Goal: Information Seeking & Learning: Learn about a topic

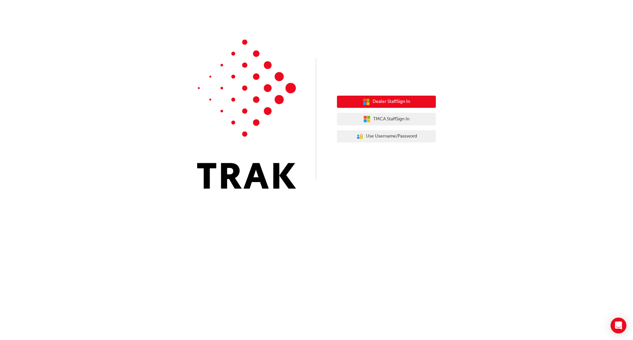
click at [373, 104] on span "Dealer Staff Sign In" at bounding box center [392, 102] width 38 height 8
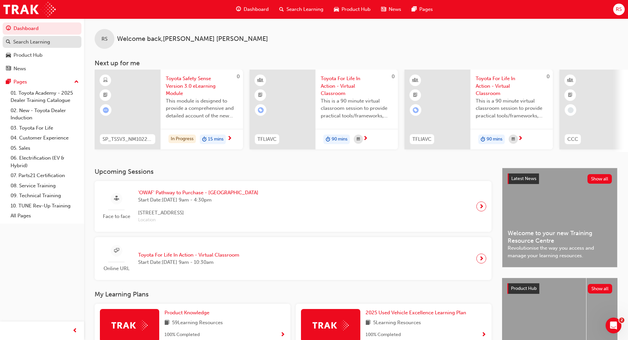
click at [29, 42] on div "Search Learning" at bounding box center [31, 42] width 37 height 8
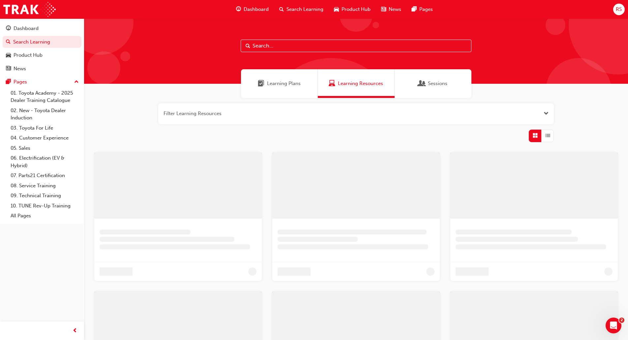
click at [273, 46] on input "text" at bounding box center [356, 46] width 231 height 13
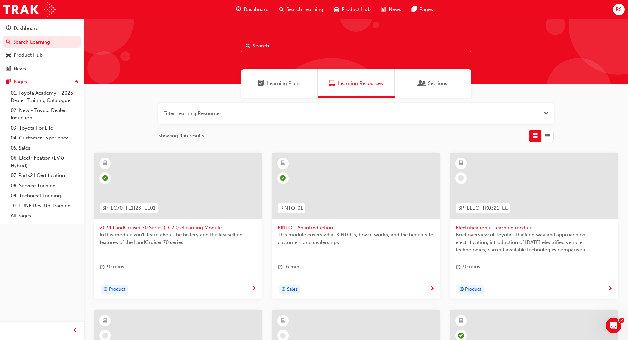
paste input "SP_CAMRY_FL0421_EL"
type input "SP_CAMRY_FL0421_EL"
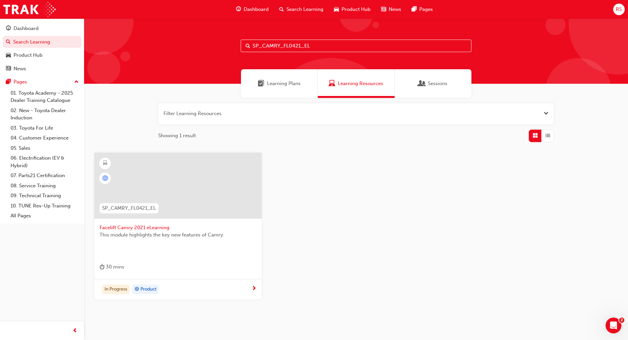
drag, startPoint x: 309, startPoint y: 46, endPoint x: 242, endPoint y: 42, distance: 67.0
click at [242, 42] on input "SP_CAMRY_FL0421_EL" at bounding box center [356, 46] width 231 height 13
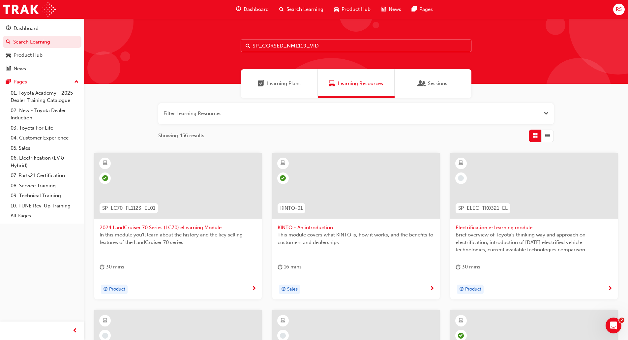
type input "SP_CORSED_NM1119_VID"
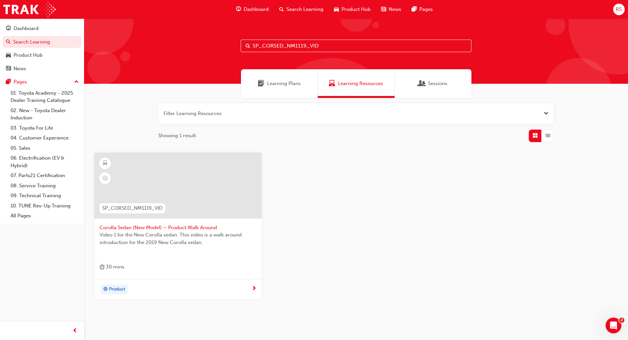
click at [200, 231] on span "Video 1 for the New Corolla sedan. This video is a walk around introduction for…" at bounding box center [178, 238] width 157 height 15
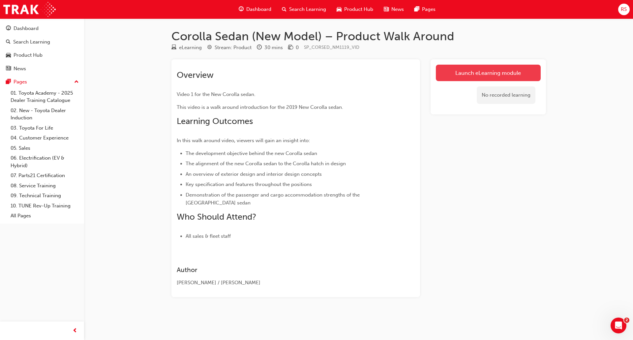
click at [527, 77] on link "Launch eLearning module" at bounding box center [488, 73] width 105 height 16
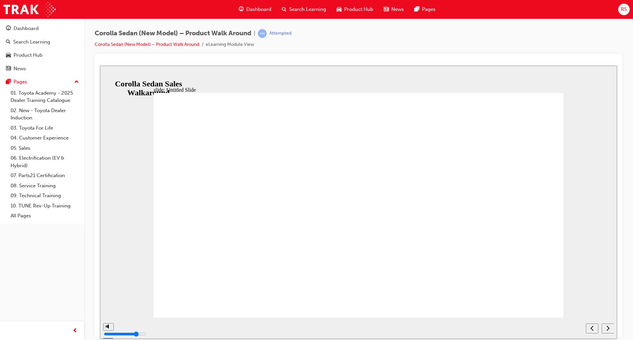
drag, startPoint x: 545, startPoint y: 62, endPoint x: 449, endPoint y: 4, distance: 111.8
click at [545, 62] on div at bounding box center [358, 62] width 517 height 7
click at [610, 330] on div "next" at bounding box center [607, 328] width 7 height 7
click at [608, 328] on nav "slide navigation" at bounding box center [600, 327] width 28 height 21
click at [225, 336] on div "playback controls" at bounding box center [336, 327] width 466 height 21
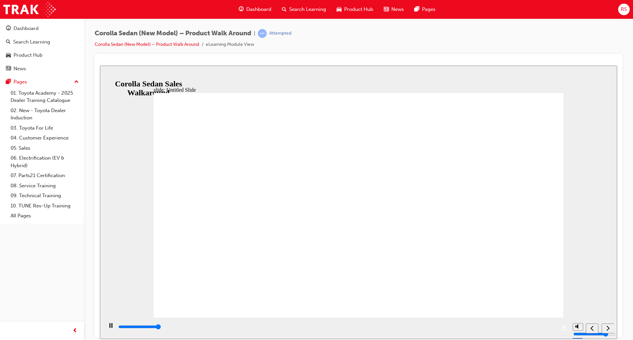
type input "689400"
click at [608, 330] on icon "next" at bounding box center [607, 328] width 3 height 6
radio input "true"
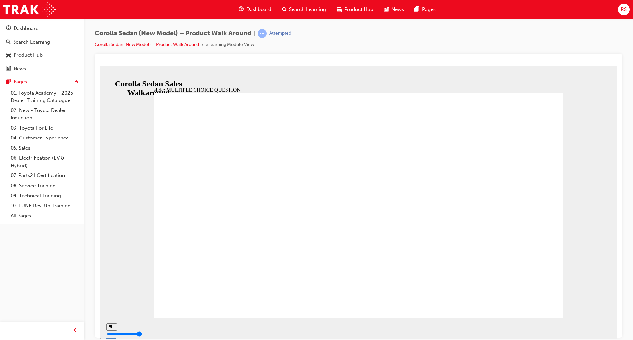
radio input "true"
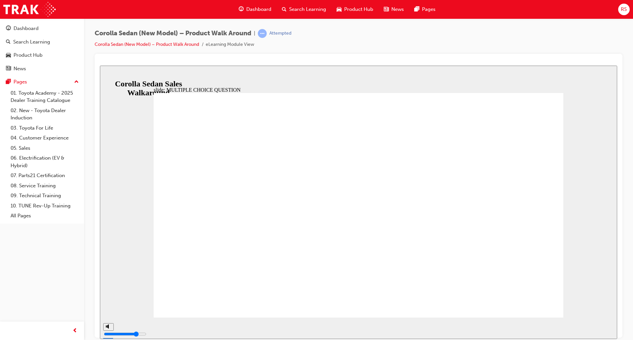
radio input "true"
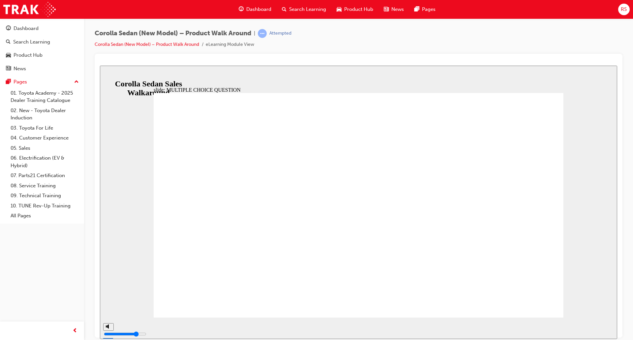
radio input "true"
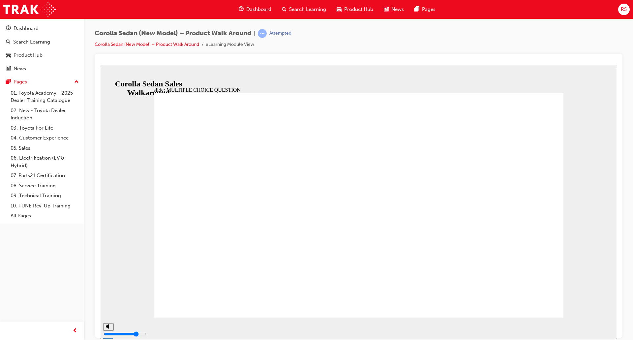
radio input "true"
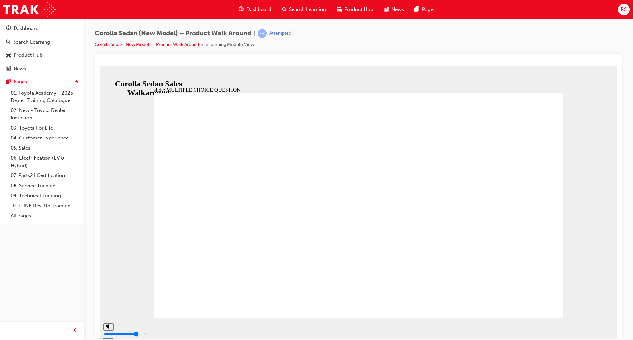
radio input "true"
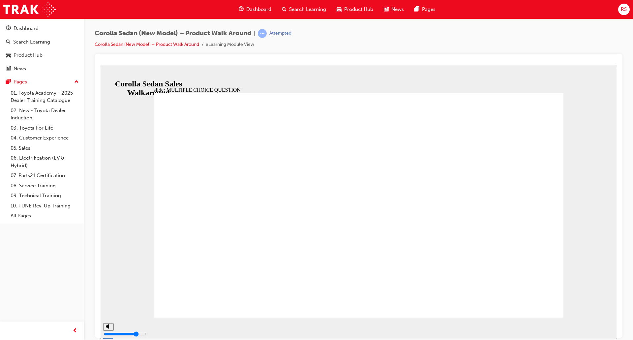
radio input "true"
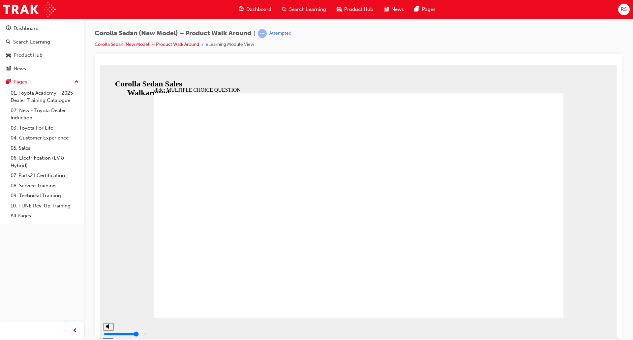
radio input "true"
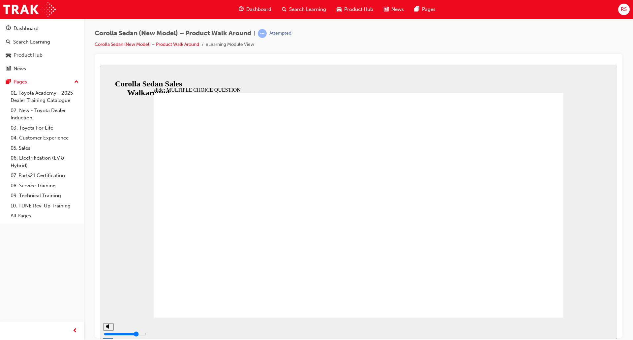
radio input "true"
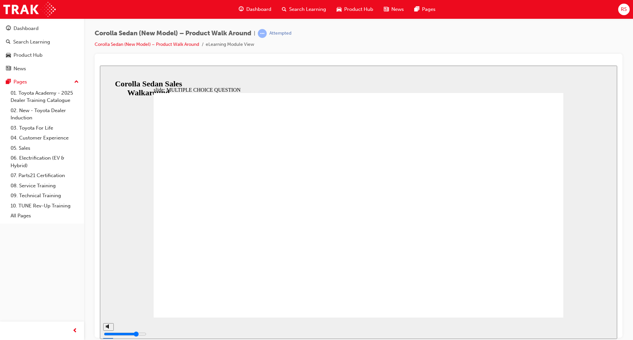
drag, startPoint x: 27, startPoint y: 40, endPoint x: 39, endPoint y: 38, distance: 12.4
click at [27, 40] on div "Search Learning" at bounding box center [31, 42] width 37 height 8
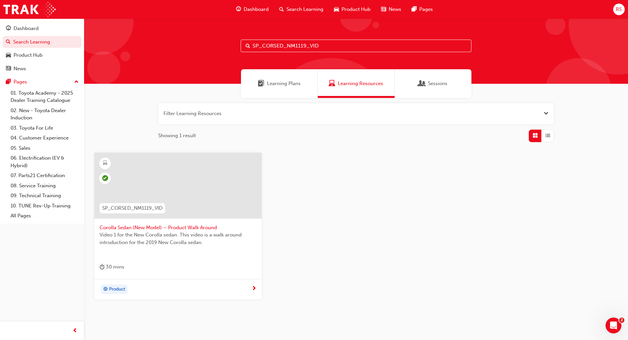
drag, startPoint x: 330, startPoint y: 42, endPoint x: 229, endPoint y: 44, distance: 101.2
click at [229, 44] on div "SP_CORSED_NM1119_VID" at bounding box center [356, 50] width 544 height 65
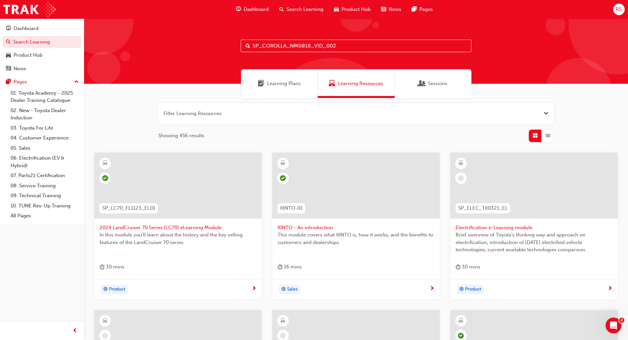
type input "SP_COROLLA_NM0818_VID_002"
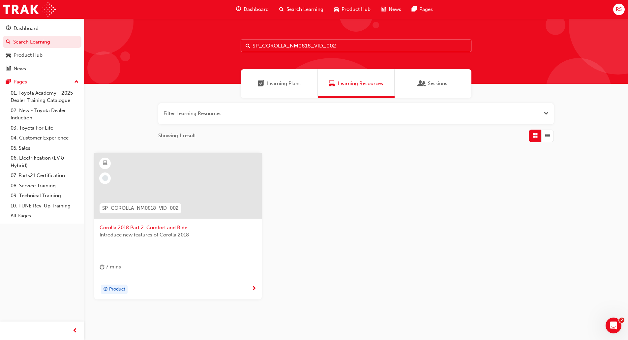
click at [125, 285] on span "Product" at bounding box center [117, 289] width 16 height 8
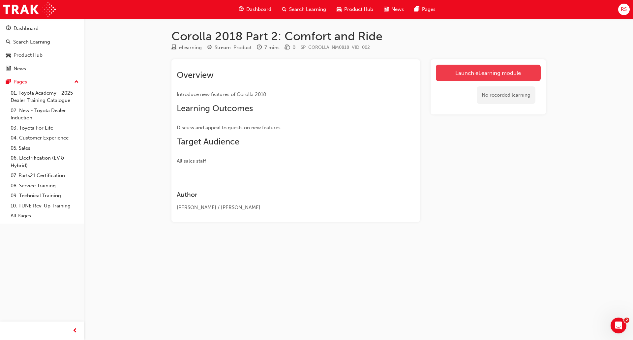
click at [529, 74] on link "Launch eLearning module" at bounding box center [488, 73] width 105 height 16
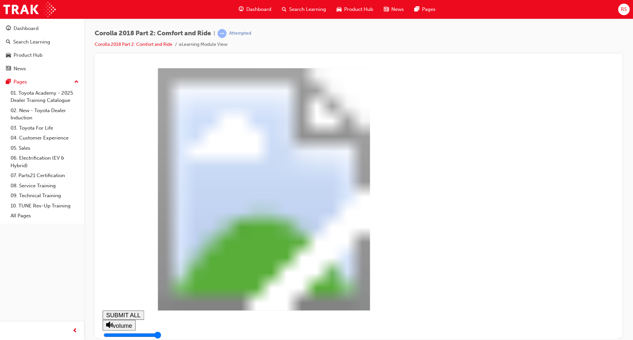
type input "0.263"
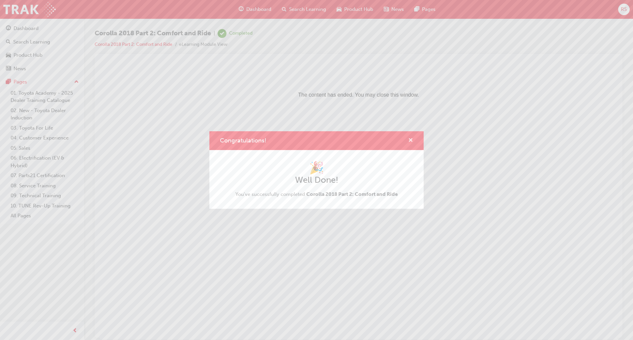
drag, startPoint x: 408, startPoint y: 137, endPoint x: 309, endPoint y: 72, distance: 119.0
click at [408, 138] on span "cross-icon" at bounding box center [410, 141] width 5 height 6
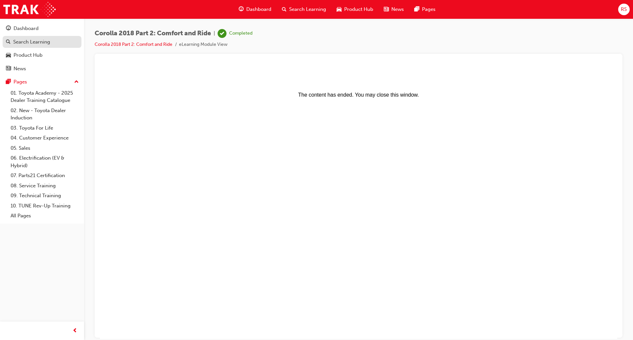
click at [44, 42] on div "Search Learning" at bounding box center [31, 42] width 37 height 8
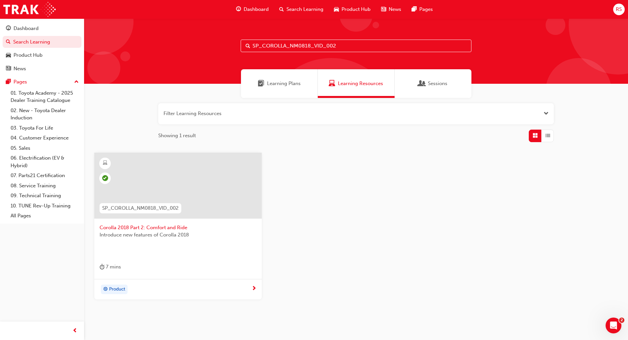
drag, startPoint x: 337, startPoint y: 49, endPoint x: 248, endPoint y: 45, distance: 88.8
click at [248, 45] on div "SP_COROLLA_NM0818_VID_002" at bounding box center [356, 46] width 231 height 13
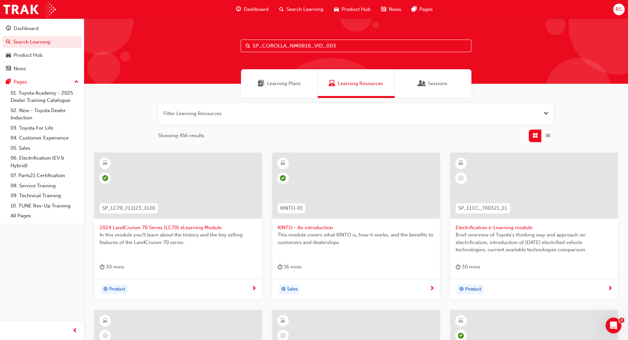
type input "SP_COROLLA_NM0818_VID_003"
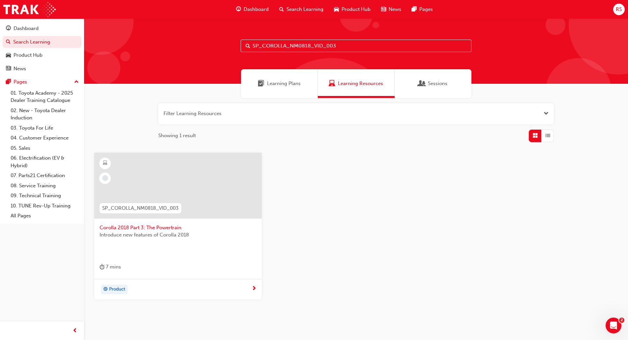
click at [147, 241] on div "Introduce new features of Corolla 2018" at bounding box center [178, 244] width 157 height 26
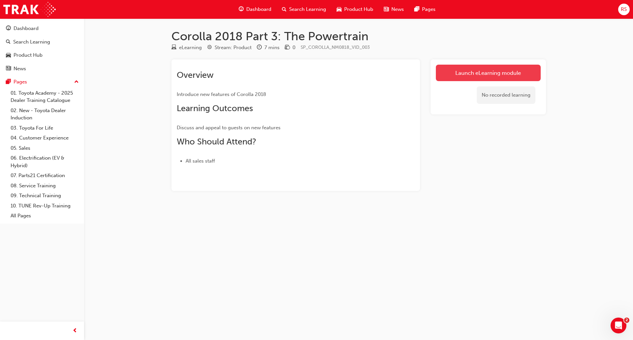
click at [502, 75] on link "Launch eLearning module" at bounding box center [488, 73] width 105 height 16
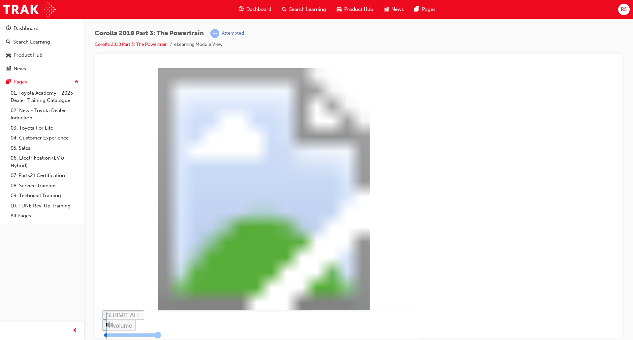
drag, startPoint x: 312, startPoint y: 217, endPoint x: 317, endPoint y: 219, distance: 5.4
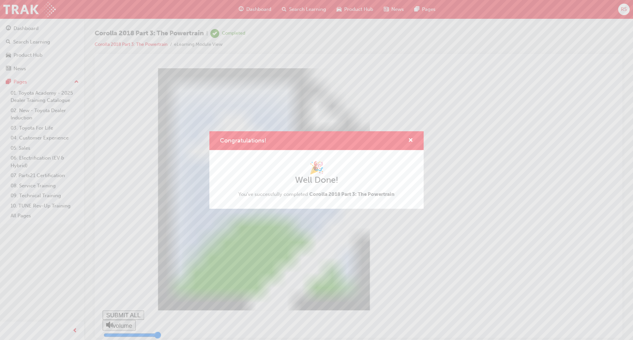
click at [474, 292] on div "Congratulations! 🎉 Well Done! You've successfully completed Corolla 2018 Part 3…" at bounding box center [316, 170] width 633 height 340
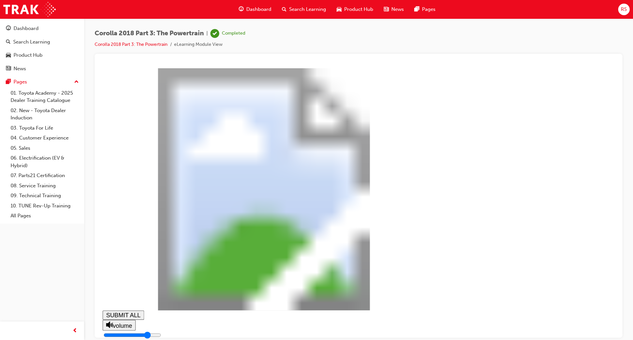
type input "1"
drag, startPoint x: 47, startPoint y: 42, endPoint x: 51, endPoint y: 41, distance: 3.4
click at [47, 42] on div "Search Learning" at bounding box center [31, 42] width 37 height 8
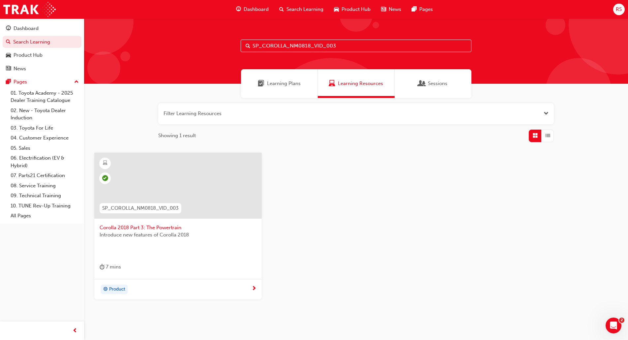
drag, startPoint x: 346, startPoint y: 45, endPoint x: 244, endPoint y: 45, distance: 101.9
click at [244, 45] on input "SP_COROLLA_NM0818_VID_003" at bounding box center [356, 46] width 231 height 13
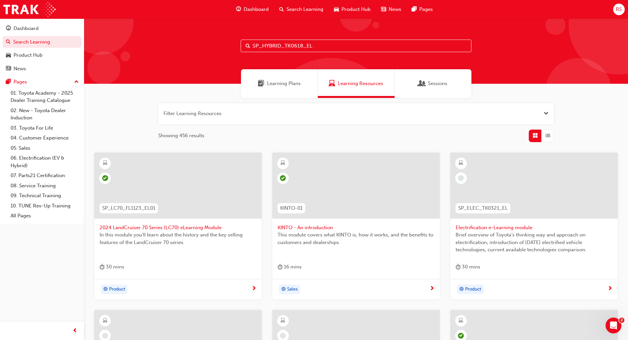
type input "SP_HYBRID_TK0618_EL"
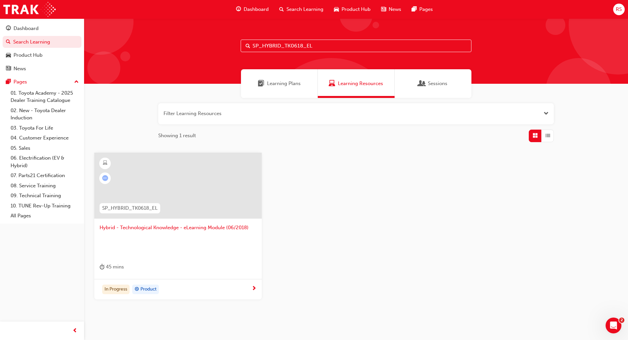
click at [170, 252] on div at bounding box center [178, 244] width 157 height 26
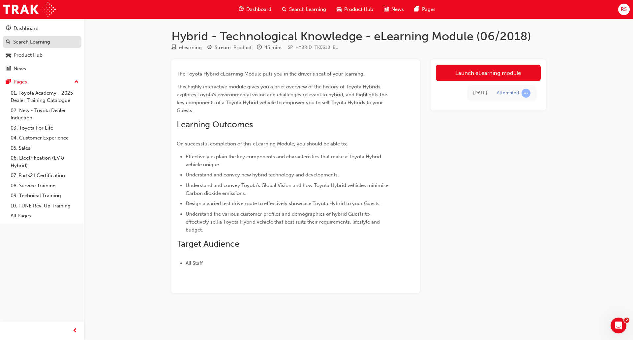
click at [41, 42] on div "Search Learning" at bounding box center [31, 42] width 37 height 8
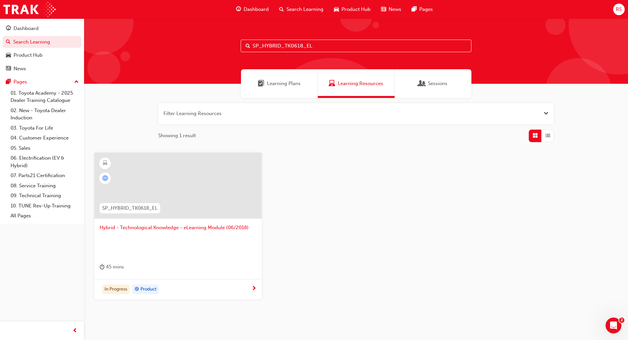
drag, startPoint x: 313, startPoint y: 45, endPoint x: 250, endPoint y: 43, distance: 63.4
click at [250, 43] on div "SP_HYBRID_TK0618_EL" at bounding box center [356, 46] width 231 height 13
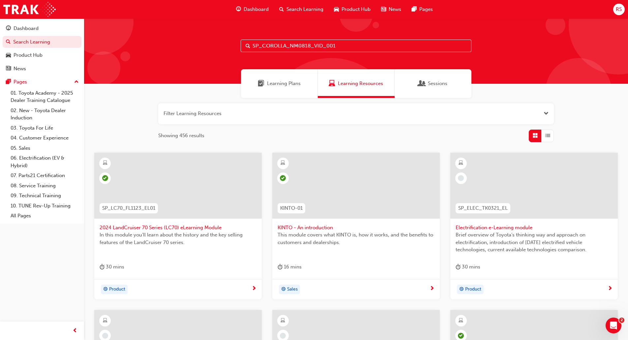
type input "SP_COROLLA_NM0818_VID_001"
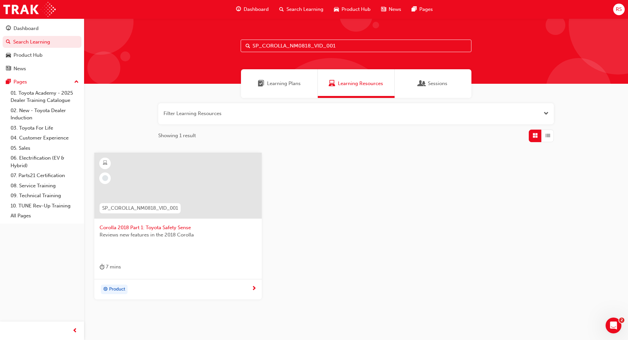
click at [217, 254] on div "Reviews new features in the 2018 Corolla" at bounding box center [178, 244] width 157 height 26
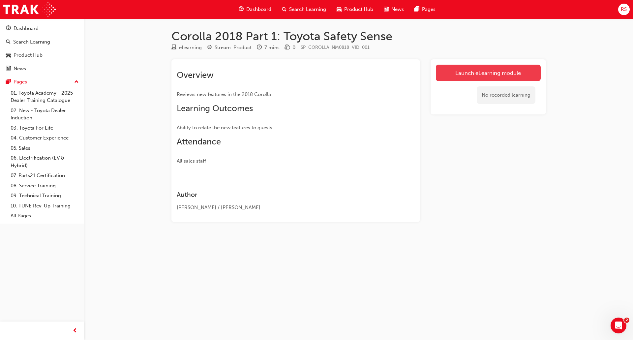
click at [456, 72] on link "Launch eLearning module" at bounding box center [488, 73] width 105 height 16
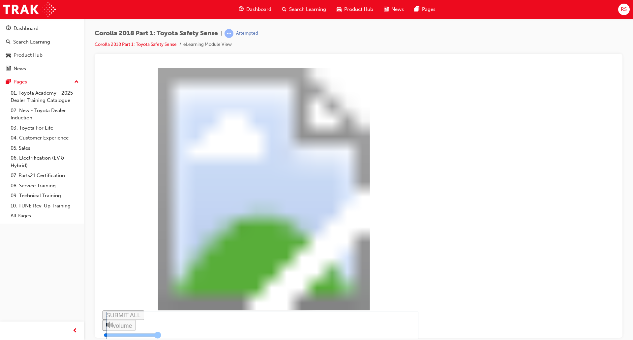
drag, startPoint x: 367, startPoint y: 223, endPoint x: 364, endPoint y: 217, distance: 6.8
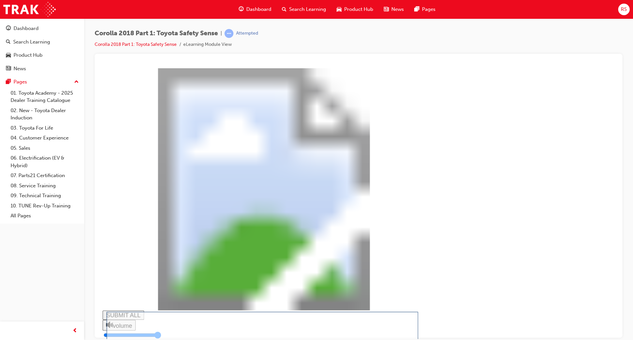
click at [434, 334] on div "Auto High-beam Cyclist Detection Lane Trace Assist Road Sign Assist Question 1 …" at bounding box center [269, 224] width 332 height 312
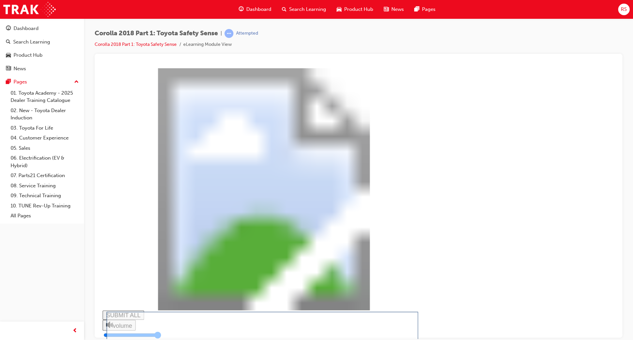
drag, startPoint x: 375, startPoint y: 227, endPoint x: 374, endPoint y: 231, distance: 3.8
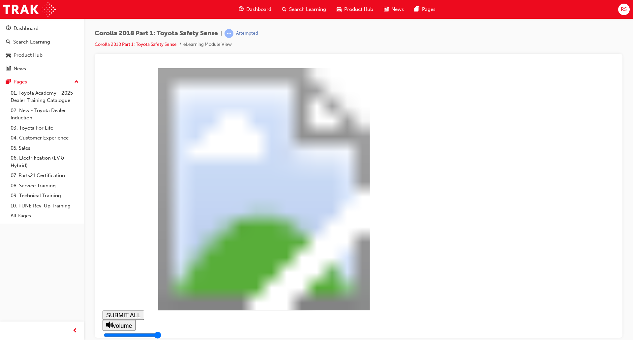
type input "0.194"
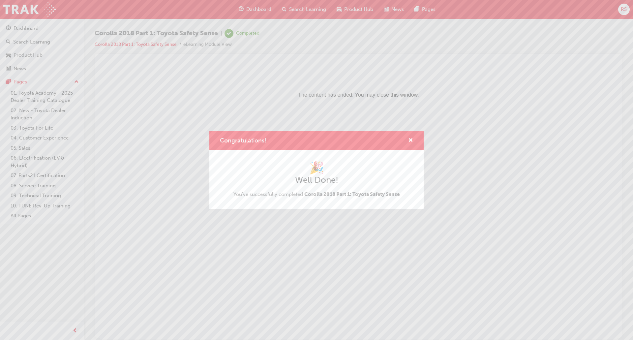
click at [414, 140] on div "Congratulations!" at bounding box center [316, 140] width 214 height 19
click at [407, 140] on div "Congratulations!" at bounding box center [408, 140] width 10 height 8
click at [410, 142] on span "cross-icon" at bounding box center [410, 141] width 5 height 6
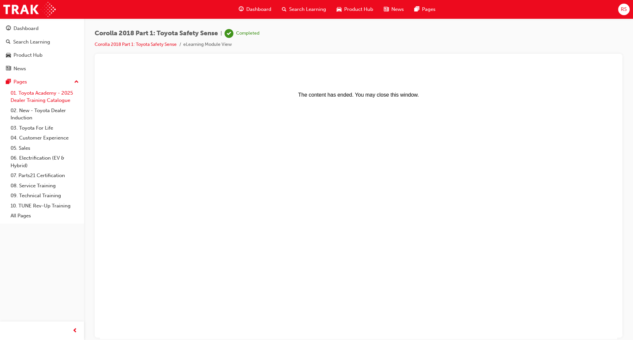
drag, startPoint x: 32, startPoint y: 41, endPoint x: 33, endPoint y: 101, distance: 60.3
click at [32, 41] on div "Search Learning" at bounding box center [31, 42] width 37 height 8
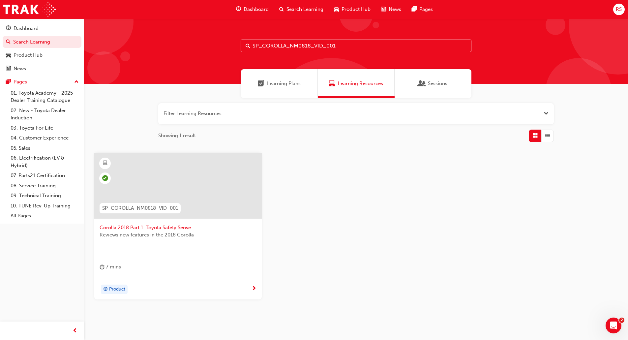
drag, startPoint x: 341, startPoint y: 45, endPoint x: 247, endPoint y: 44, distance: 93.6
click at [247, 44] on div "SP_COROLLA_NM0818_VID_001" at bounding box center [356, 46] width 231 height 13
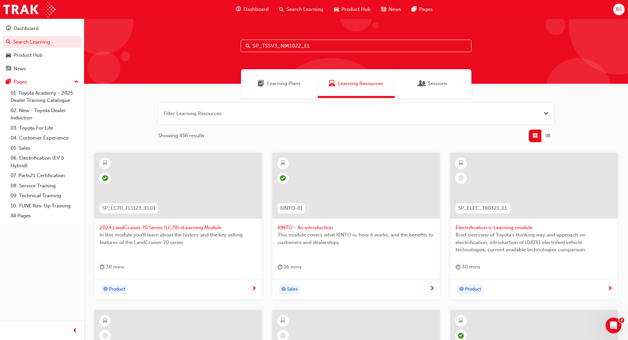
type input "SP_TSSV3_NM1022_EL"
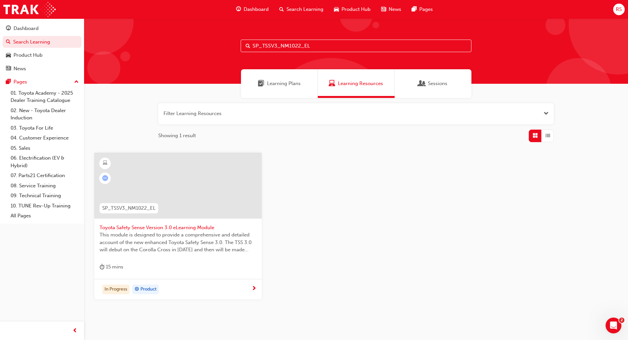
click at [139, 249] on span "This module is designed to provide a comprehensive and detailed account of the …" at bounding box center [178, 242] width 157 height 22
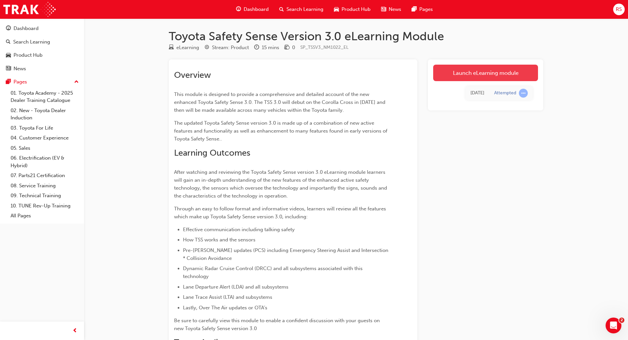
click at [500, 75] on link "Launch eLearning module" at bounding box center [485, 73] width 105 height 16
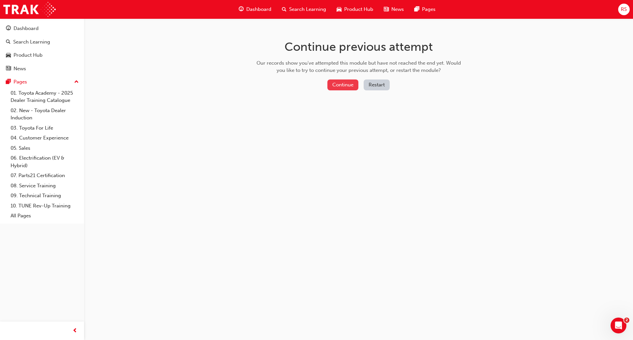
click at [337, 87] on button "Continue" at bounding box center [342, 84] width 31 height 11
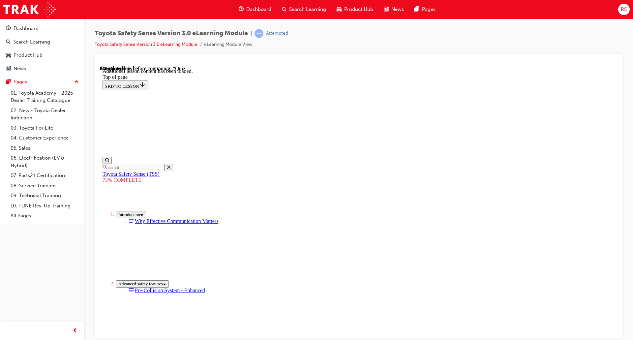
scroll to position [582, 0]
drag, startPoint x: 411, startPoint y: 167, endPoint x: 331, endPoint y: 259, distance: 121.8
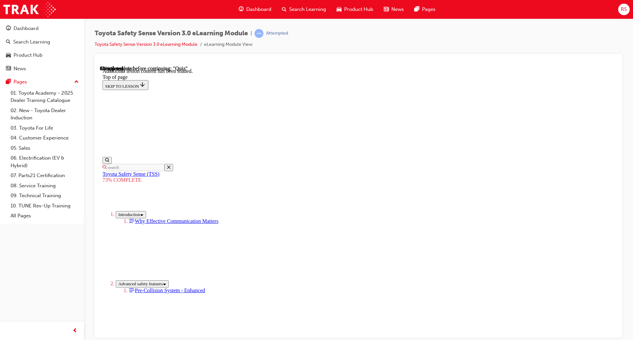
drag, startPoint x: 410, startPoint y: 166, endPoint x: 321, endPoint y: 253, distance: 124.2
drag, startPoint x: 412, startPoint y: 180, endPoint x: 495, endPoint y: 269, distance: 122.2
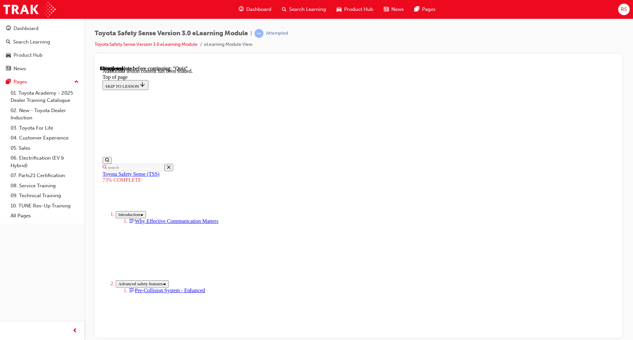
drag, startPoint x: 401, startPoint y: 176, endPoint x: 316, endPoint y: 256, distance: 115.9
drag, startPoint x: 407, startPoint y: 169, endPoint x: 316, endPoint y: 257, distance: 127.3
drag, startPoint x: 411, startPoint y: 172, endPoint x: 496, endPoint y: 267, distance: 127.0
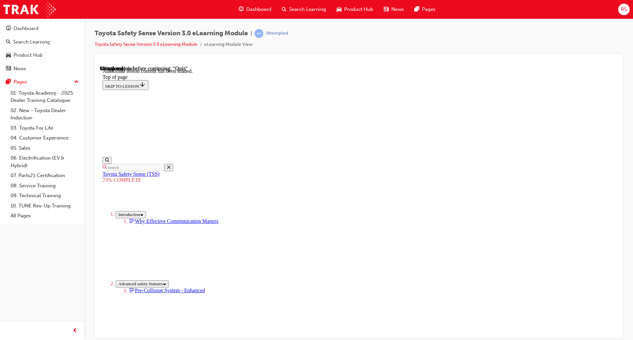
drag, startPoint x: 389, startPoint y: 162, endPoint x: 294, endPoint y: 271, distance: 145.1
drag, startPoint x: 415, startPoint y: 167, endPoint x: 521, endPoint y: 261, distance: 141.3
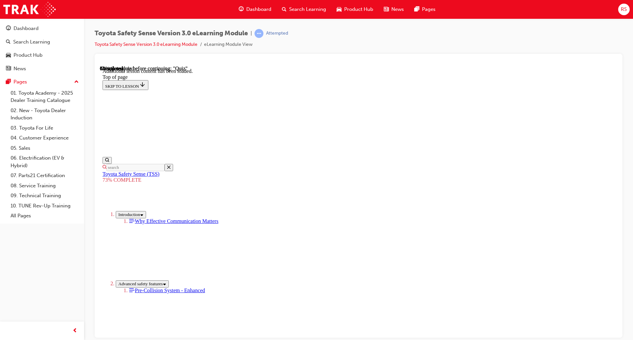
drag, startPoint x: 427, startPoint y: 185, endPoint x: 328, endPoint y: 258, distance: 123.0
drag, startPoint x: 418, startPoint y: 186, endPoint x: 515, endPoint y: 288, distance: 140.9
drag, startPoint x: 499, startPoint y: 257, endPoint x: 417, endPoint y: 205, distance: 97.1
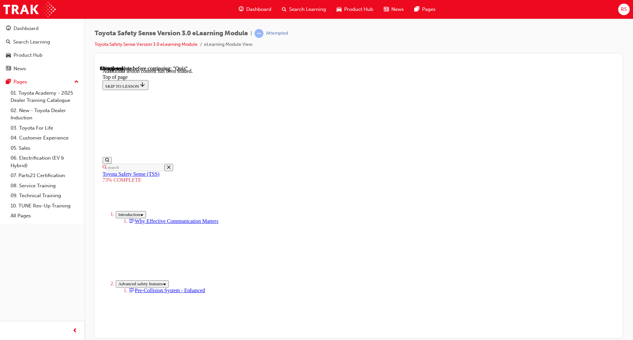
drag, startPoint x: 418, startPoint y: 190, endPoint x: 317, endPoint y: 273, distance: 131.2
drag, startPoint x: 415, startPoint y: 325, endPoint x: 412, endPoint y: 298, distance: 27.2
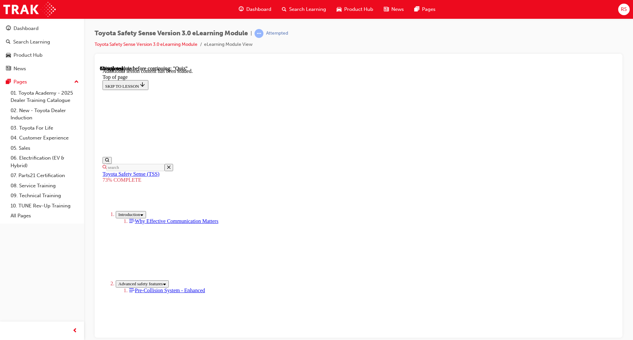
scroll to position [343, 0]
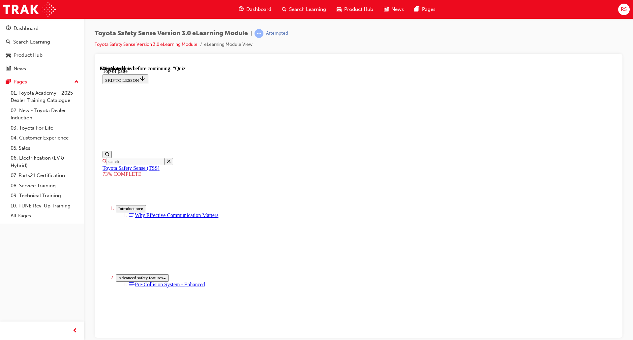
scroll to position [24, 0]
drag, startPoint x: 312, startPoint y: 250, endPoint x: 385, endPoint y: 287, distance: 82.0
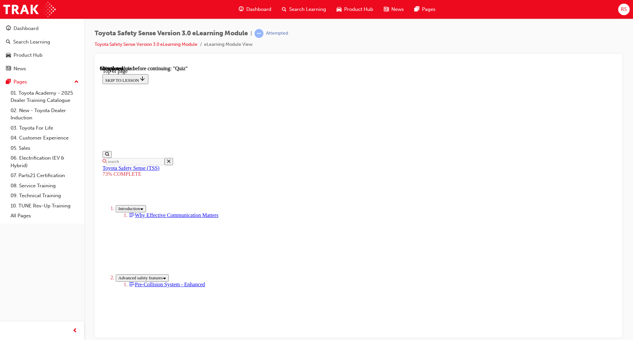
scroll to position [90, 0]
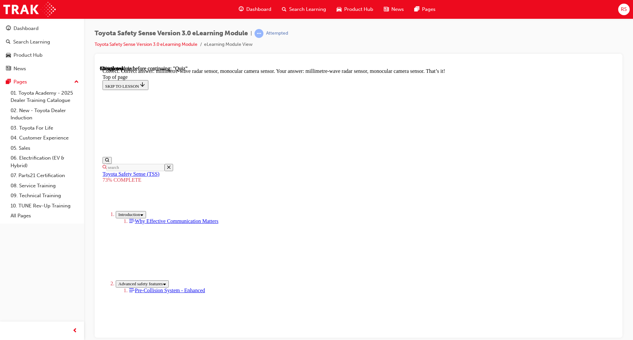
scroll to position [189, 0]
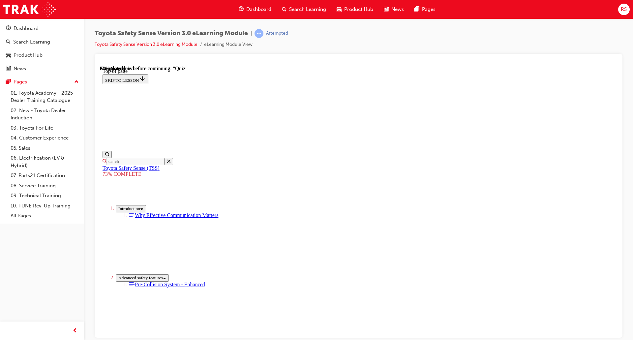
scroll to position [156, 0]
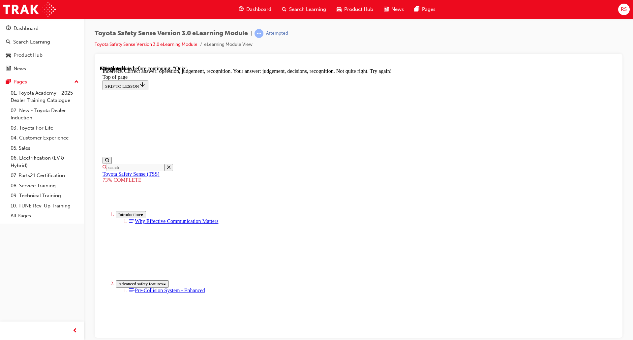
scroll to position [238, 0]
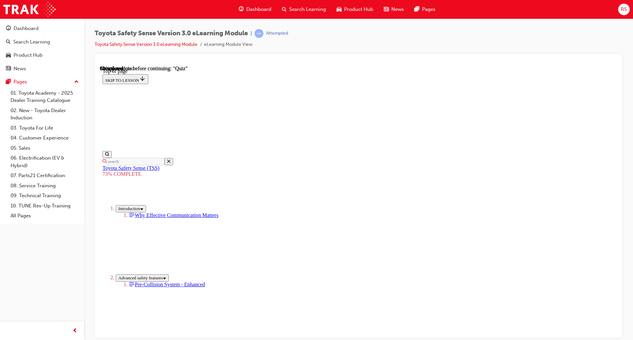
scroll to position [57, 0]
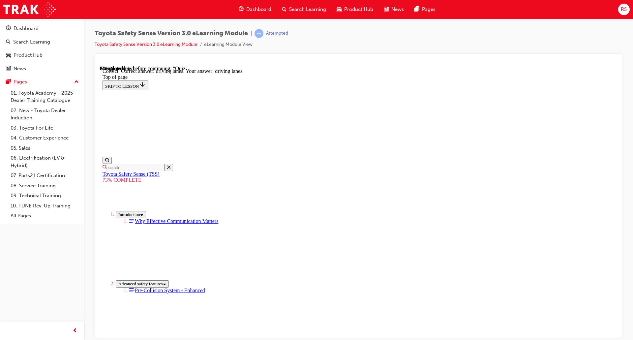
scroll to position [119, 0]
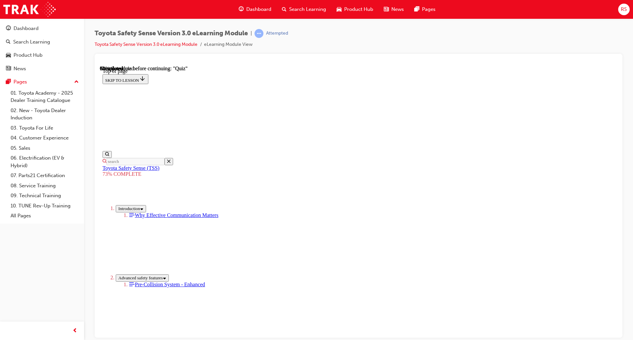
scroll to position [127, 0]
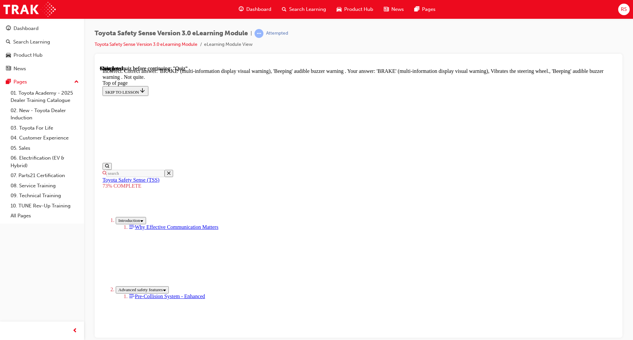
scroll to position [181, 0]
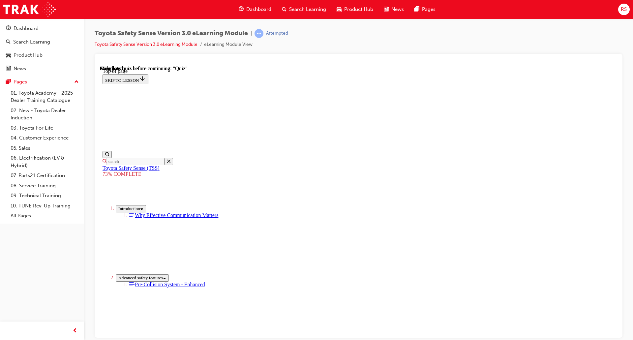
scroll to position [65, 0]
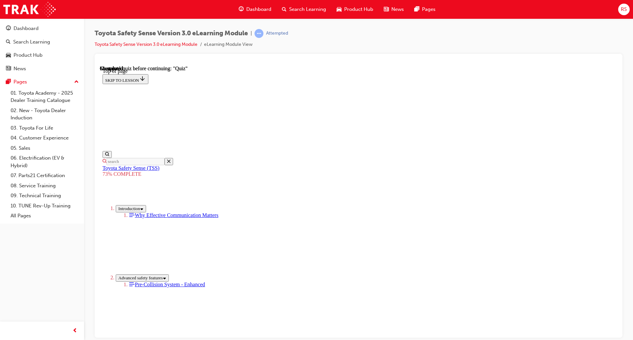
scroll to position [123, 0]
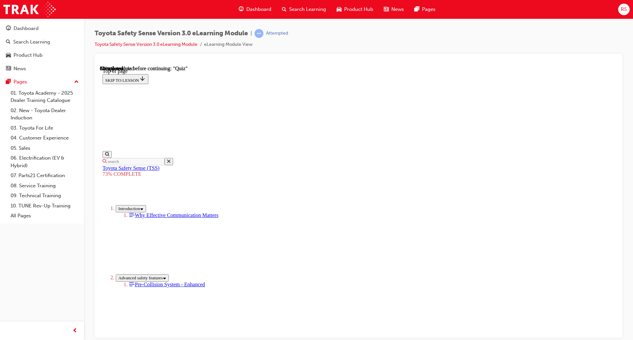
scroll to position [103, 0]
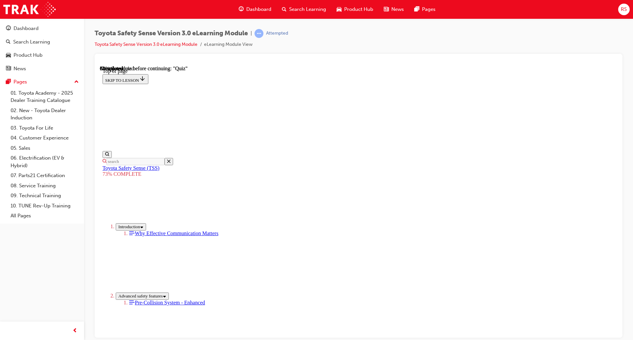
scroll to position [86, 0]
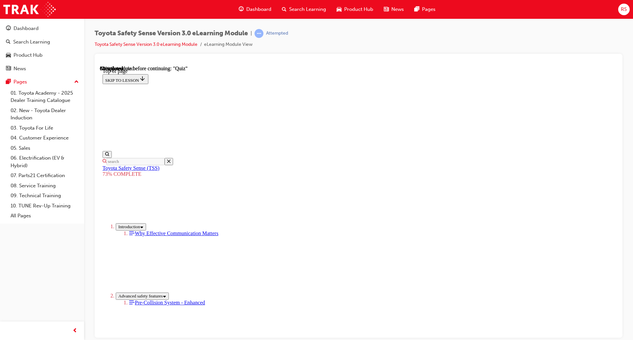
drag, startPoint x: 147, startPoint y: 186, endPoint x: 161, endPoint y: 183, distance: 14.8
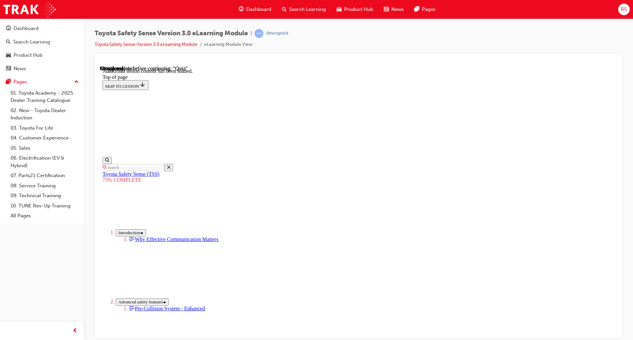
scroll to position [95, 0]
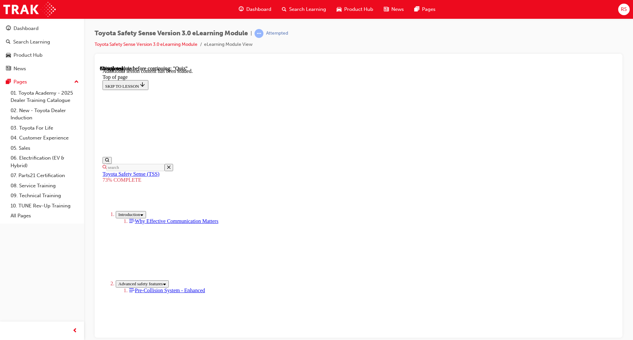
drag, startPoint x: 393, startPoint y: 214, endPoint x: 401, endPoint y: 265, distance: 51.4
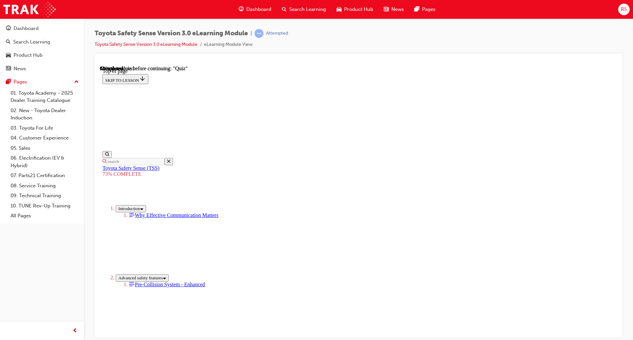
scroll to position [189, 0]
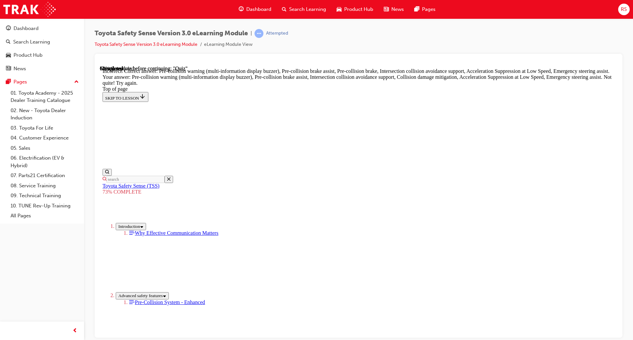
scroll to position [176, 0]
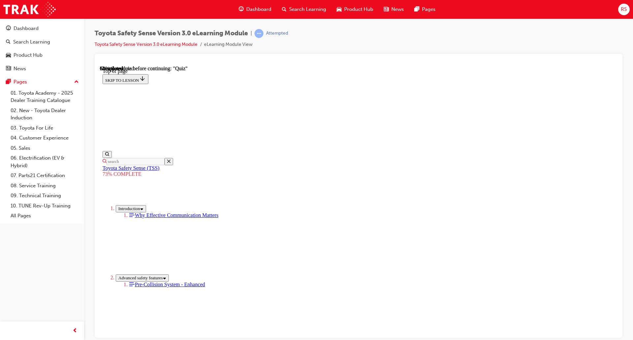
scroll to position [23, 0]
drag, startPoint x: 332, startPoint y: 238, endPoint x: 386, endPoint y: 273, distance: 64.1
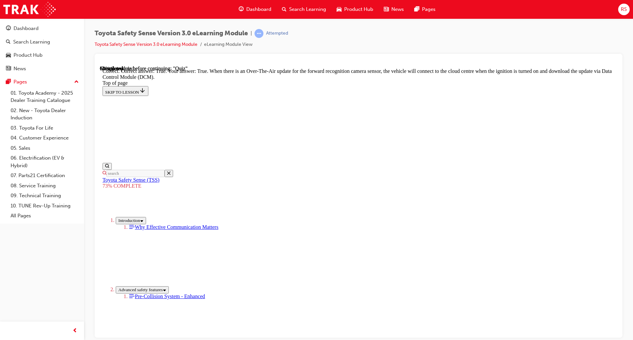
scroll to position [92, 0]
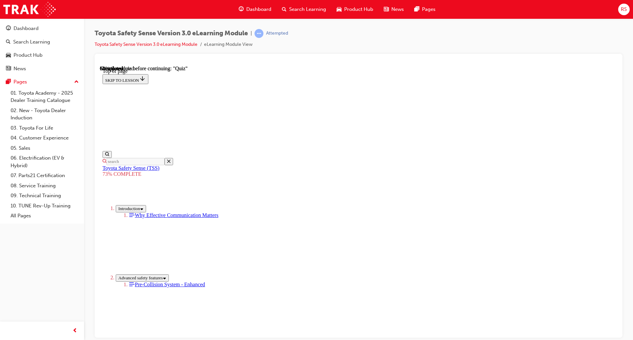
scroll to position [87, 0]
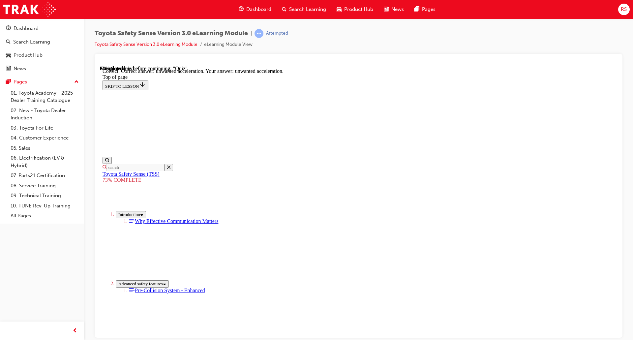
scroll to position [130, 0]
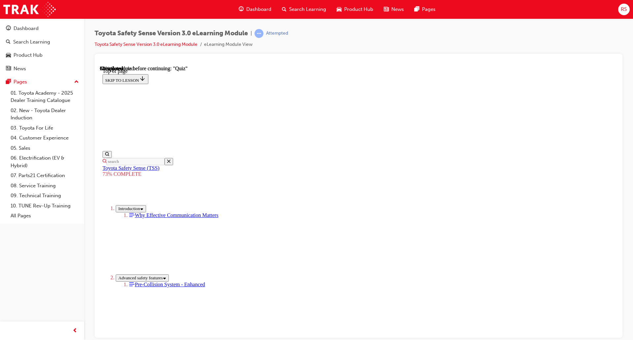
scroll to position [116, 0]
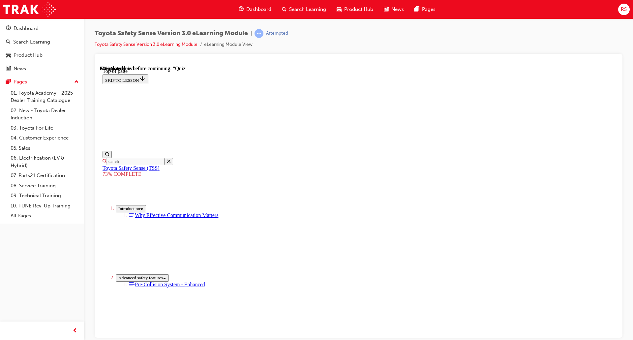
scroll to position [34, 0]
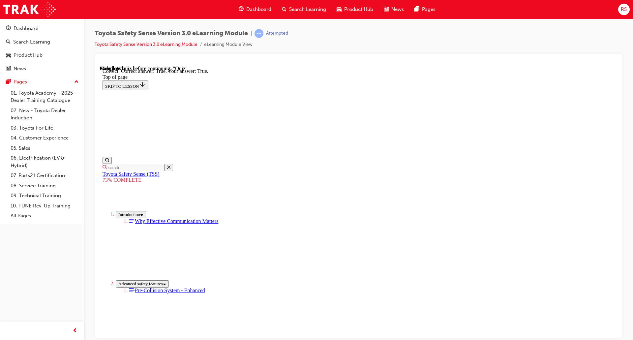
scroll to position [55, 0]
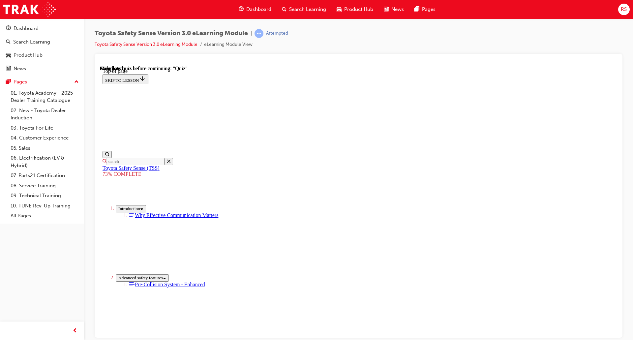
scroll to position [65, 0]
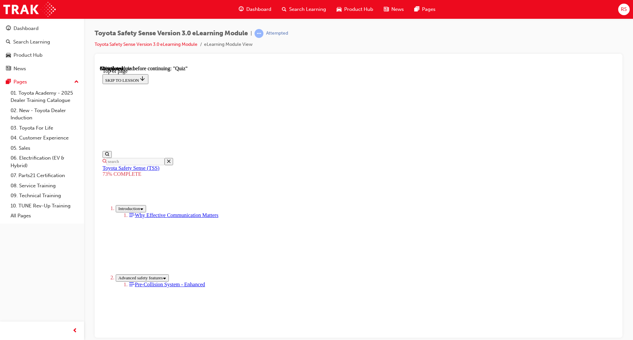
scroll to position [43, 0]
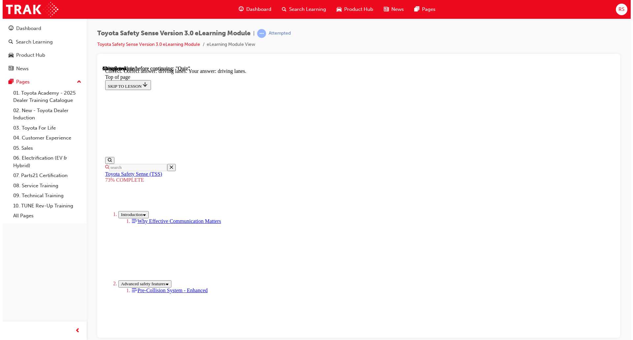
scroll to position [119, 0]
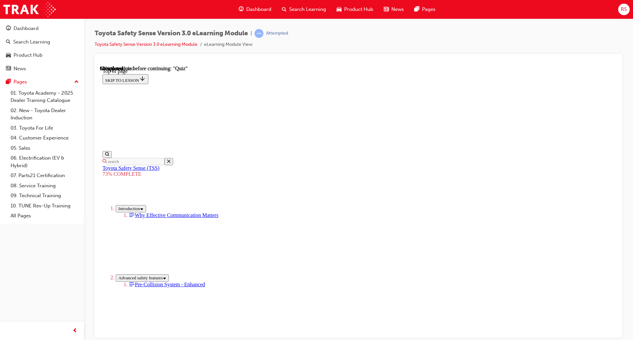
scroll to position [116, 0]
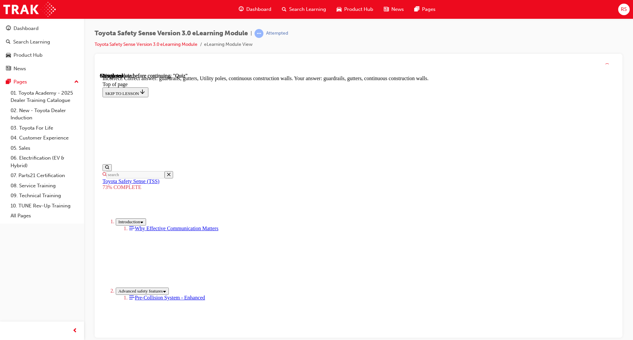
scroll to position [145, 0]
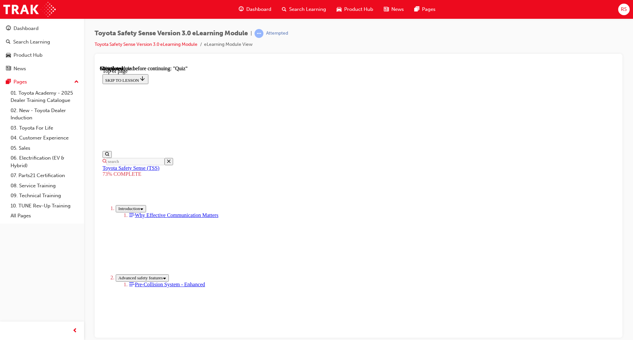
scroll to position [134, 0]
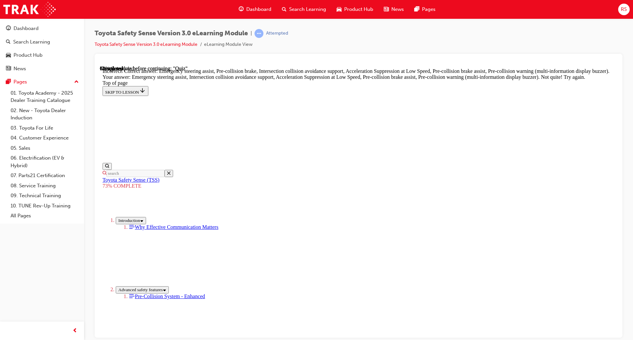
scroll to position [209, 0]
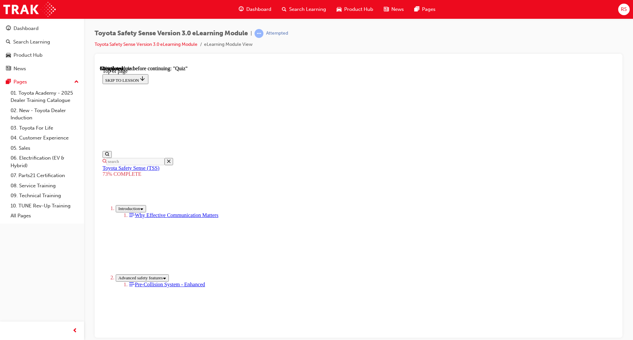
scroll to position [127, 0]
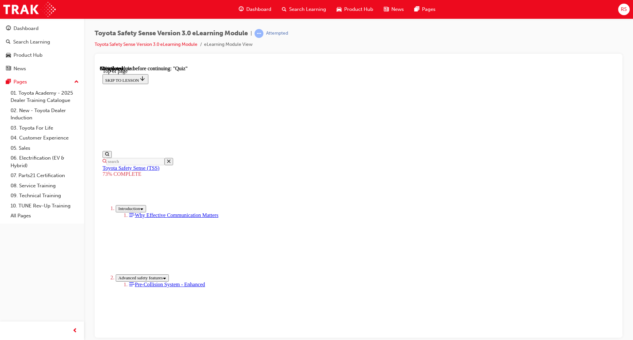
scroll to position [130, 0]
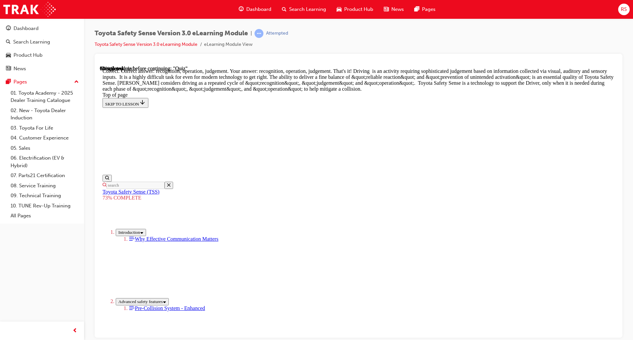
drag, startPoint x: 376, startPoint y: 307, endPoint x: 387, endPoint y: 307, distance: 10.5
drag, startPoint x: 387, startPoint y: 307, endPoint x: 393, endPoint y: 307, distance: 5.3
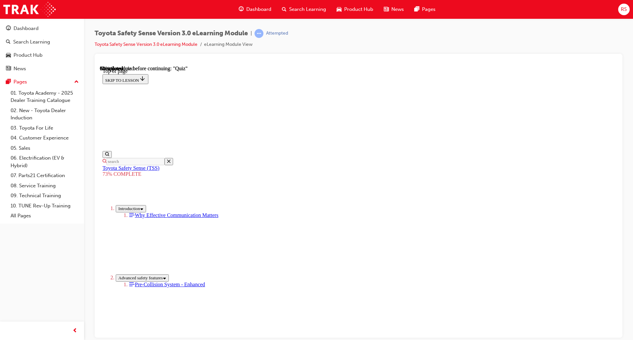
scroll to position [109, 0]
drag, startPoint x: 385, startPoint y: 212, endPoint x: 403, endPoint y: 258, distance: 49.5
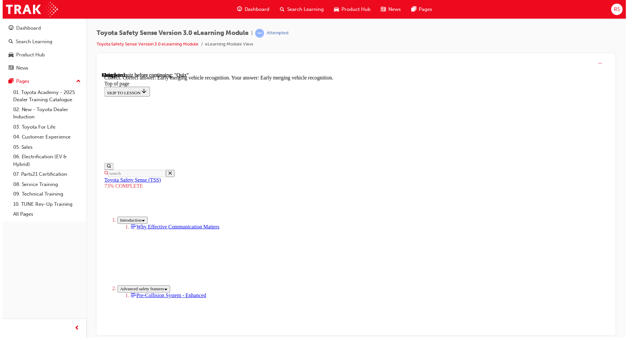
scroll to position [130, 0]
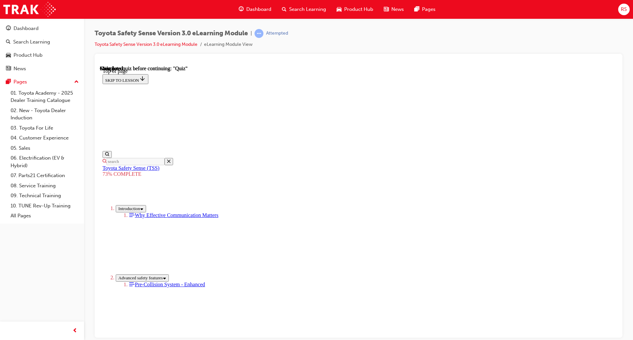
scroll to position [65, 0]
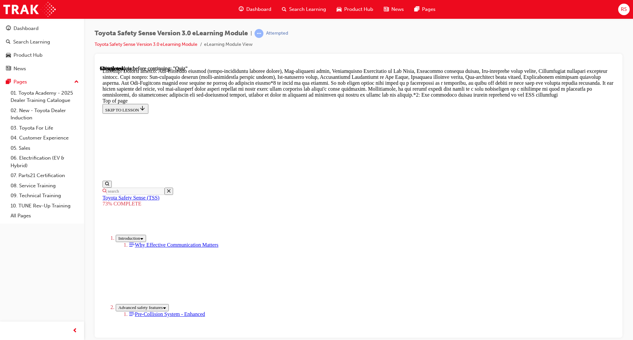
scroll to position [347, 0]
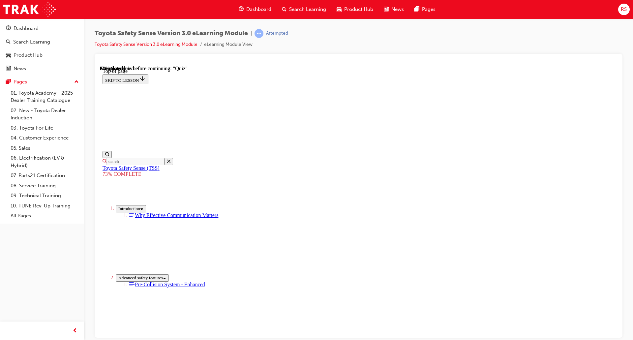
scroll to position [23, 0]
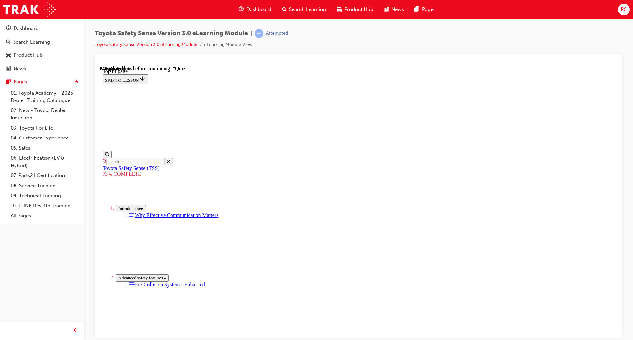
scroll to position [119, 0]
drag, startPoint x: 369, startPoint y: 199, endPoint x: 369, endPoint y: 207, distance: 7.3
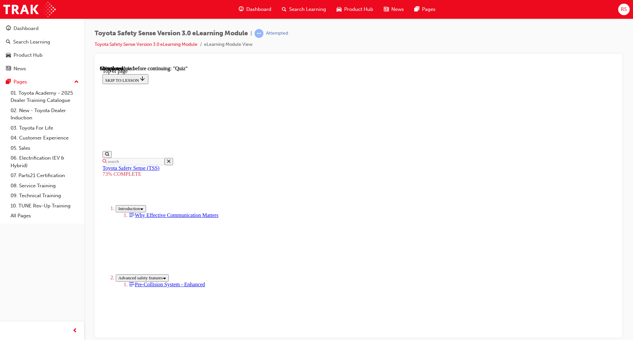
scroll to position [129, 0]
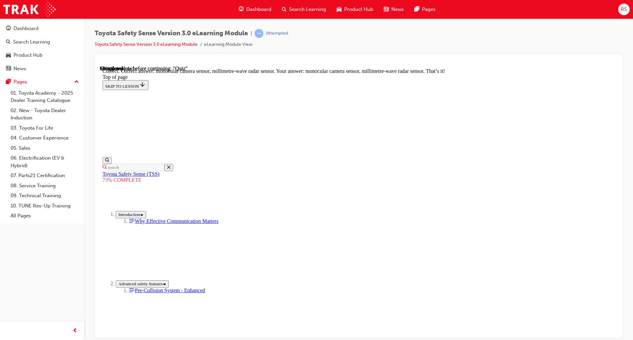
scroll to position [189, 0]
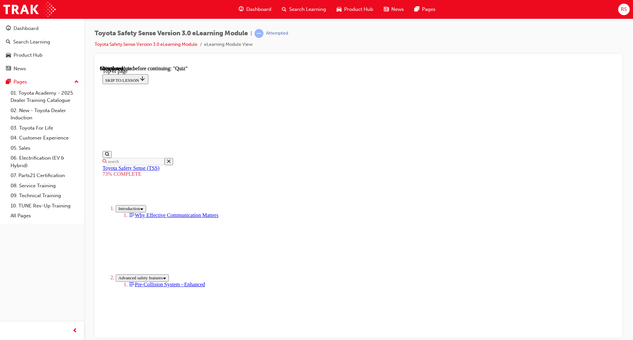
scroll to position [146, 0]
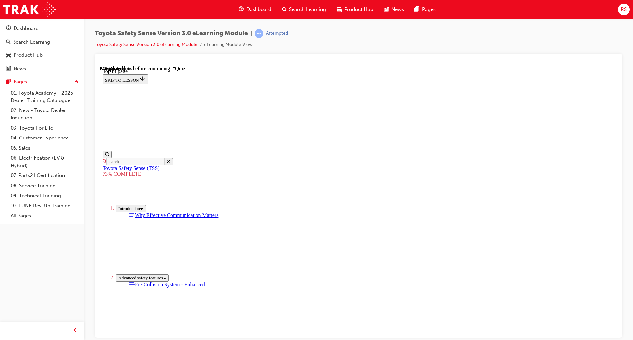
scroll to position [90, 0]
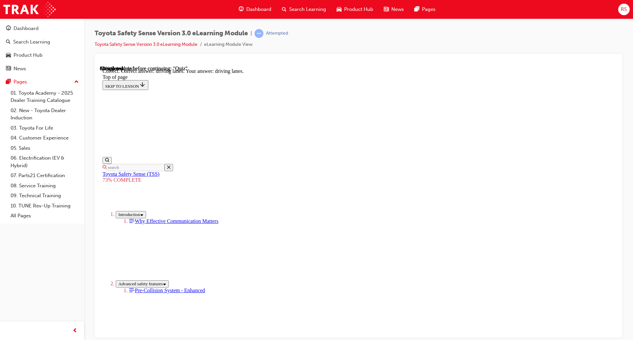
scroll to position [119, 0]
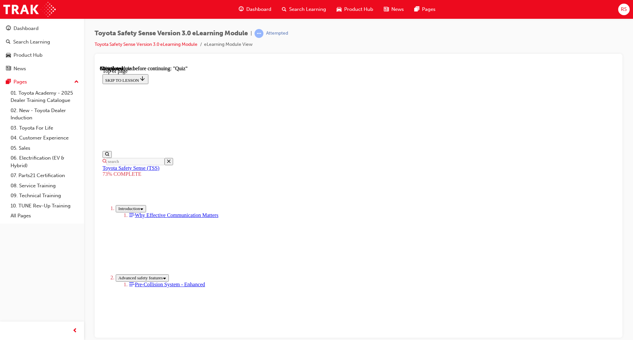
drag, startPoint x: 388, startPoint y: 280, endPoint x: 395, endPoint y: 277, distance: 6.9
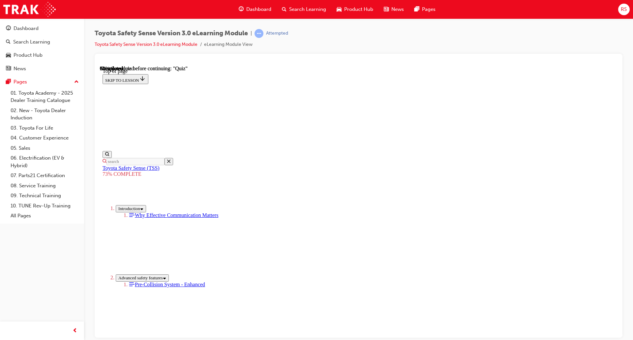
scroll to position [109, 0]
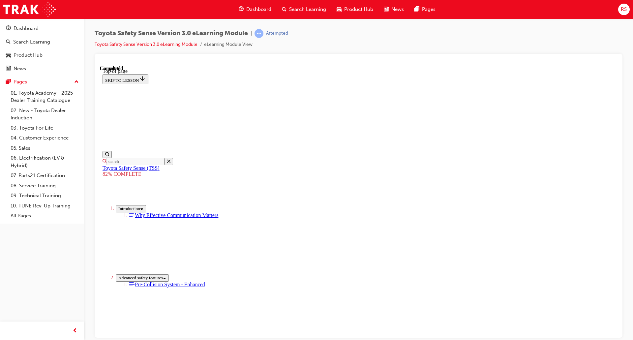
scroll to position [65, 0]
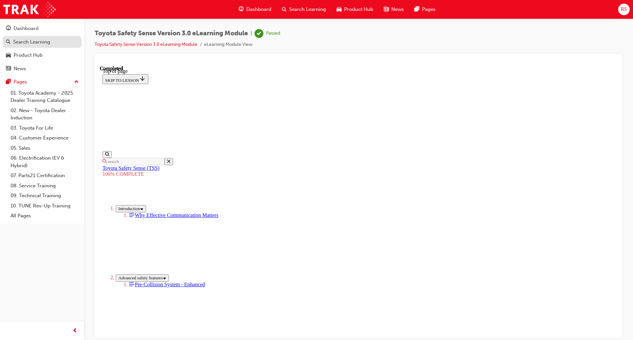
click at [38, 44] on div "Search Learning" at bounding box center [31, 42] width 37 height 8
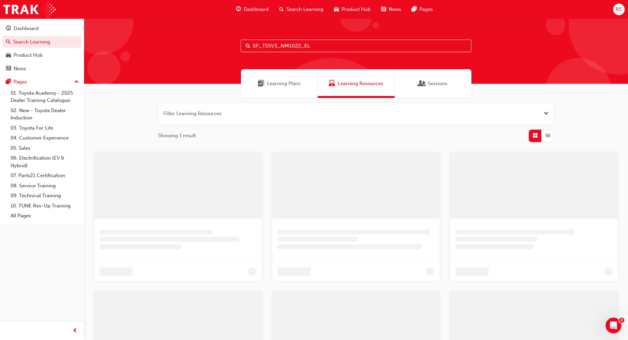
drag, startPoint x: 348, startPoint y: 43, endPoint x: 243, endPoint y: 42, distance: 105.5
click at [243, 42] on input "SP_TSSV3_NM1022_EL" at bounding box center [356, 46] width 231 height 13
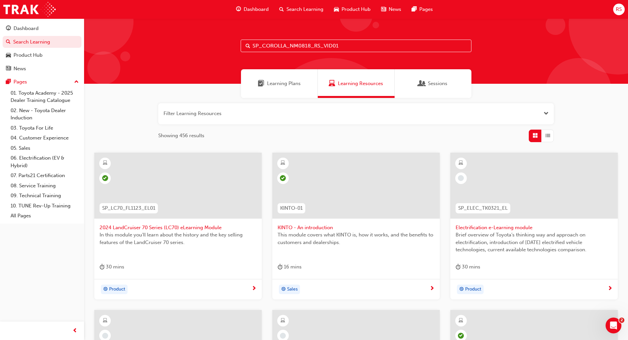
type input "SP_COROLLA_NM0818_RS_VID01"
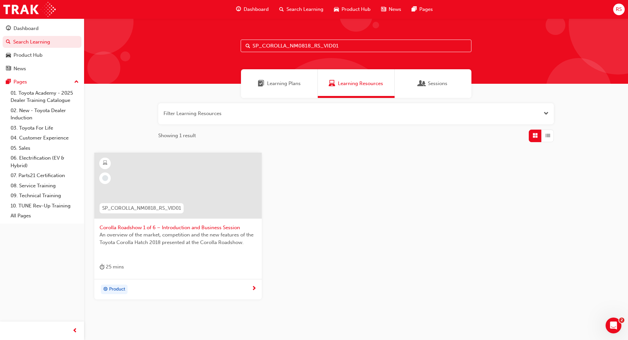
click at [164, 271] on div "25 mins" at bounding box center [178, 268] width 157 height 11
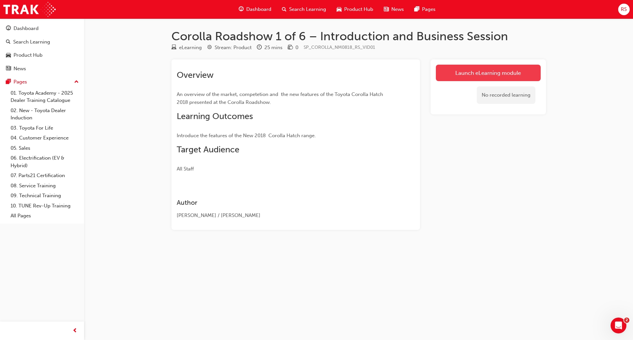
click at [491, 74] on link "Launch eLearning module" at bounding box center [488, 73] width 105 height 16
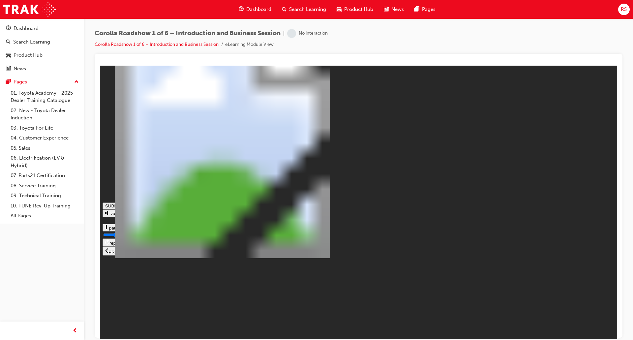
click at [141, 253] on icon at bounding box center [138, 250] width 3 height 6
click at [141, 253] on icon at bounding box center [139, 250] width 3 height 5
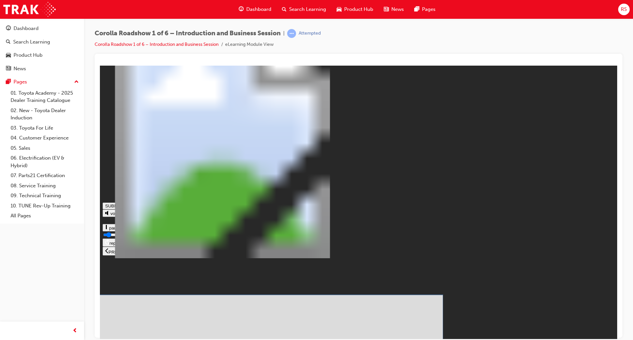
click at [168, 253] on icon at bounding box center [166, 250] width 6 height 5
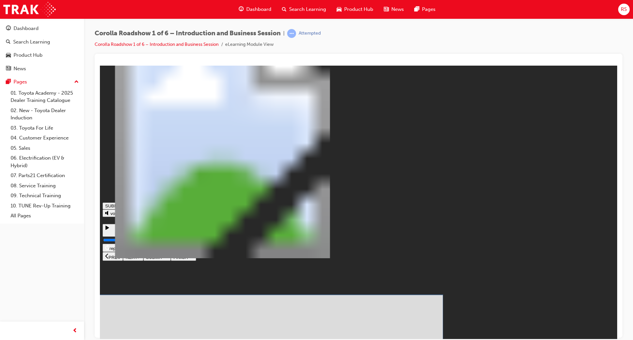
click at [168, 258] on icon at bounding box center [166, 255] width 6 height 5
click at [171, 255] on button "SUBMIT" at bounding box center [156, 251] width 27 height 8
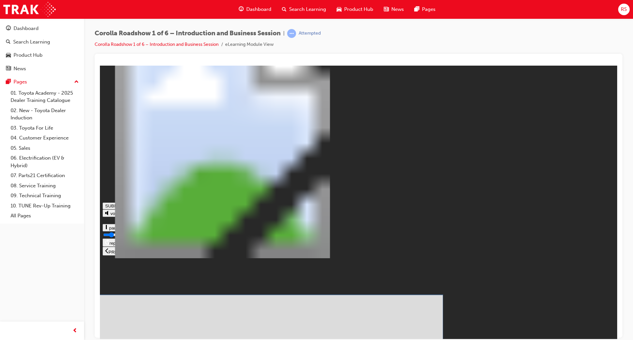
click at [168, 258] on icon at bounding box center [166, 256] width 6 height 4
drag, startPoint x: 348, startPoint y: 219, endPoint x: 388, endPoint y: 239, distance: 45.0
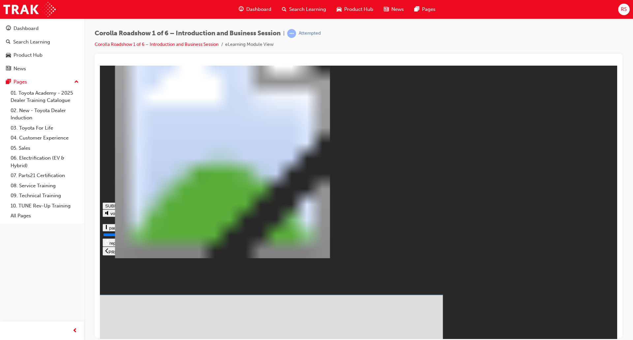
click at [171, 260] on button "SUBMIT" at bounding box center [156, 256] width 27 height 8
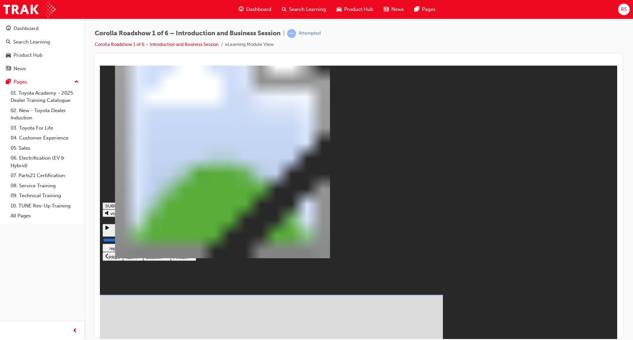
click at [168, 258] on icon at bounding box center [166, 256] width 6 height 4
click at [168, 253] on icon at bounding box center [166, 250] width 6 height 5
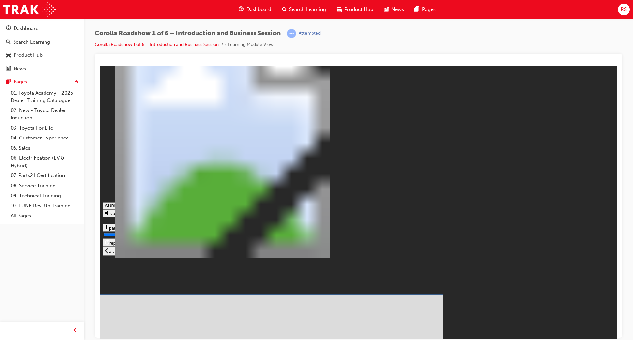
drag, startPoint x: 335, startPoint y: 242, endPoint x: 358, endPoint y: 248, distance: 23.7
click at [168, 259] on span at bounding box center [166, 256] width 6 height 5
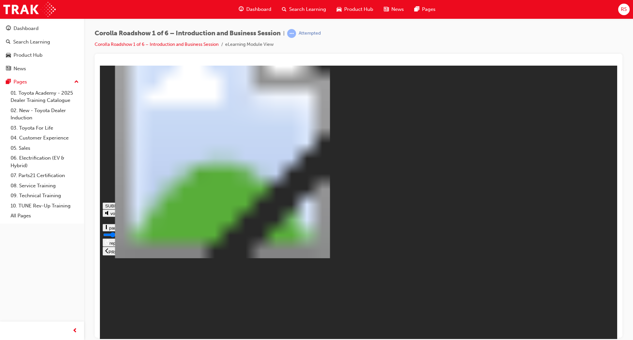
type input "0.222"
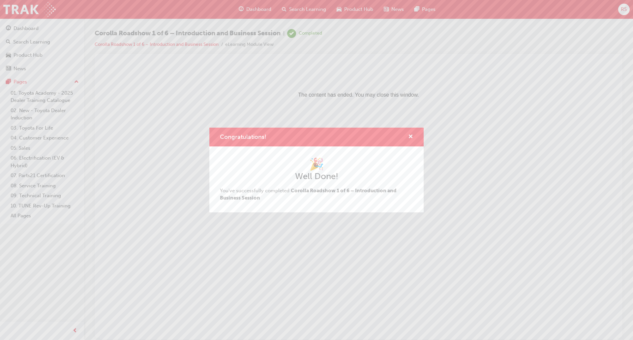
click at [27, 48] on div "Congratulations! 🎉 Well Done! You've successfully completed Corolla Roadshow 1 …" at bounding box center [316, 170] width 633 height 340
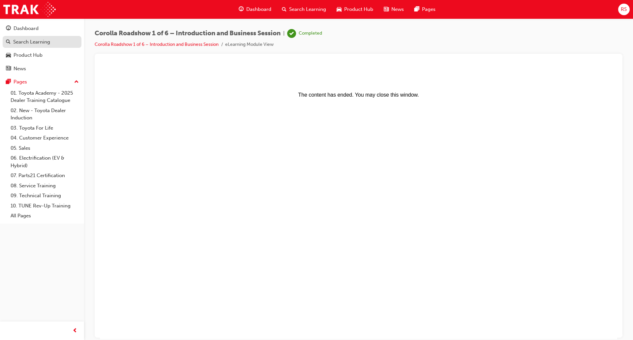
click at [30, 43] on div "Search Learning" at bounding box center [31, 42] width 37 height 8
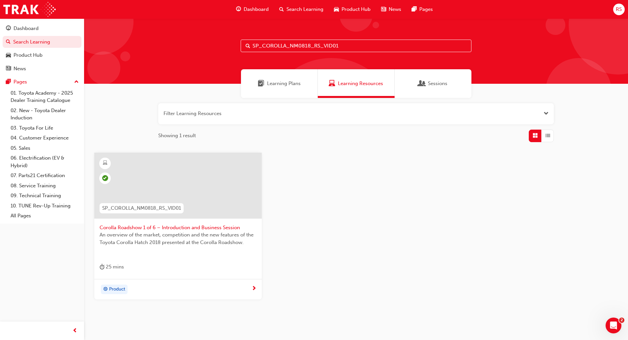
drag, startPoint x: 313, startPoint y: 38, endPoint x: 242, endPoint y: 34, distance: 71.4
click at [239, 34] on div "SP_COROLLA_NM0818_RS_VID01" at bounding box center [356, 50] width 544 height 65
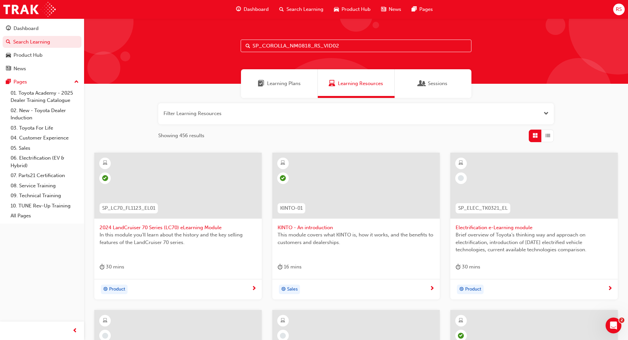
type input "SP_COROLLA_NM0818_RS_VID02"
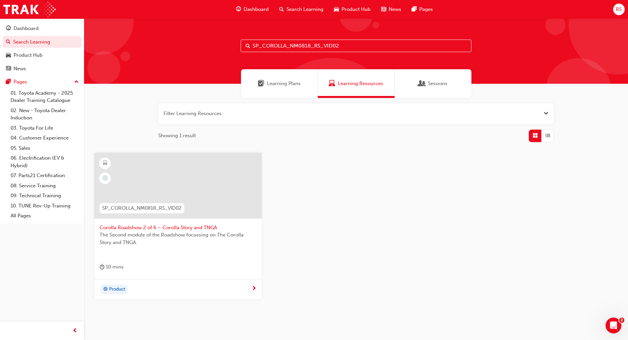
click at [165, 197] on div at bounding box center [177, 186] width 167 height 66
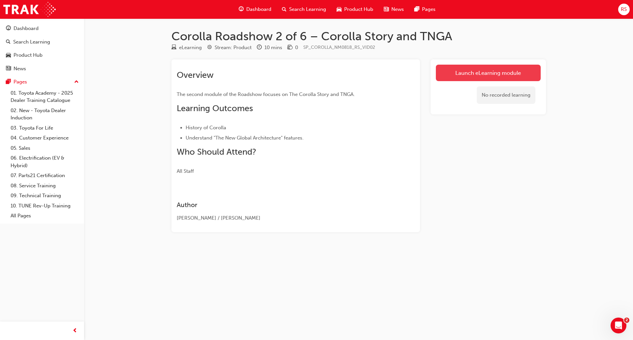
click at [520, 76] on link "Launch eLearning module" at bounding box center [488, 73] width 105 height 16
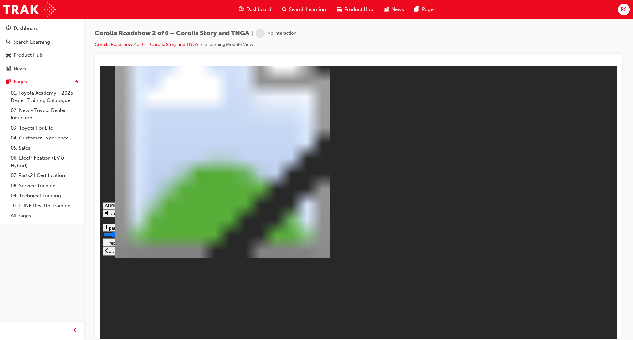
click at [141, 253] on icon at bounding box center [138, 250] width 3 height 6
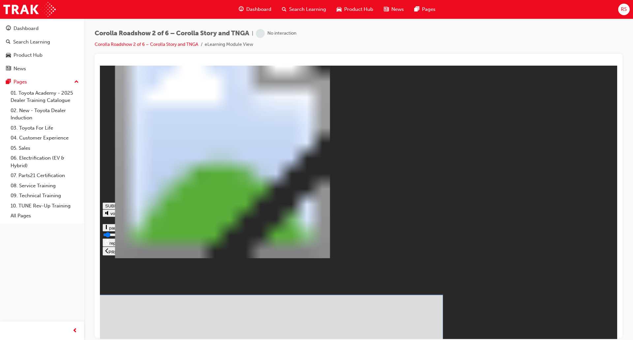
click at [168, 253] on icon at bounding box center [166, 250] width 6 height 4
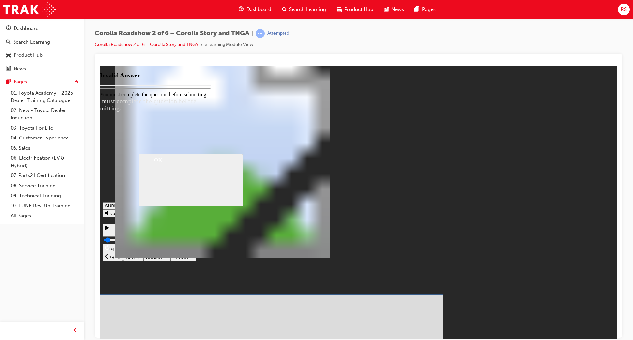
click at [610, 72] on div at bounding box center [358, 72] width 517 height 0
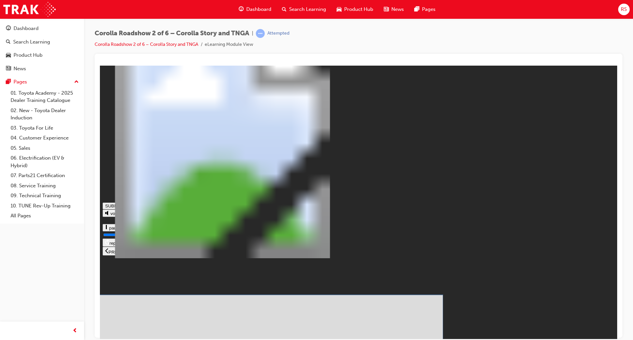
click at [168, 253] on icon at bounding box center [166, 250] width 6 height 4
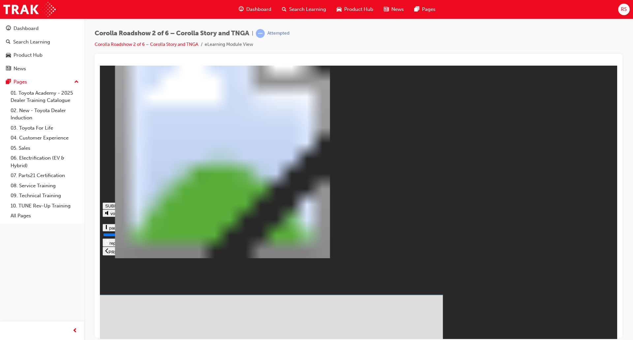
drag, startPoint x: 280, startPoint y: 255, endPoint x: 292, endPoint y: 187, distance: 69.9
click at [168, 253] on icon at bounding box center [166, 250] width 6 height 5
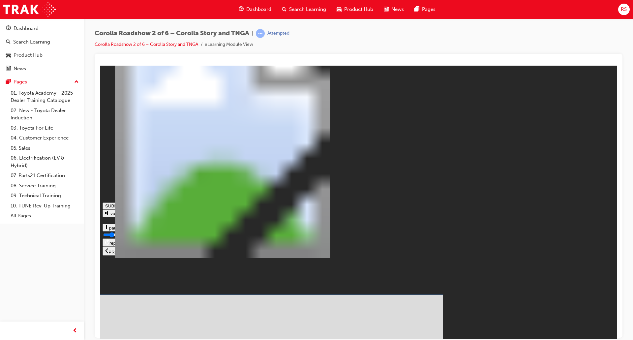
drag, startPoint x: 380, startPoint y: 238, endPoint x: 333, endPoint y: 253, distance: 49.4
click at [168, 258] on icon at bounding box center [166, 255] width 6 height 5
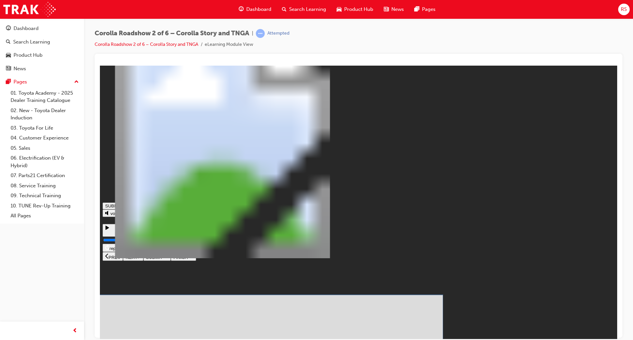
click at [168, 258] on icon at bounding box center [166, 255] width 6 height 5
drag, startPoint x: 327, startPoint y: 197, endPoint x: 346, endPoint y: 201, distance: 19.2
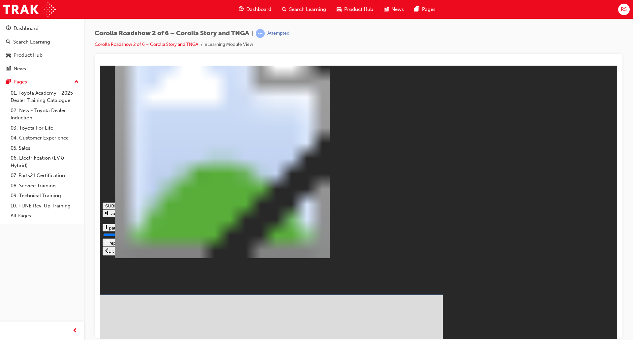
click at [168, 258] on icon at bounding box center [166, 255] width 6 height 5
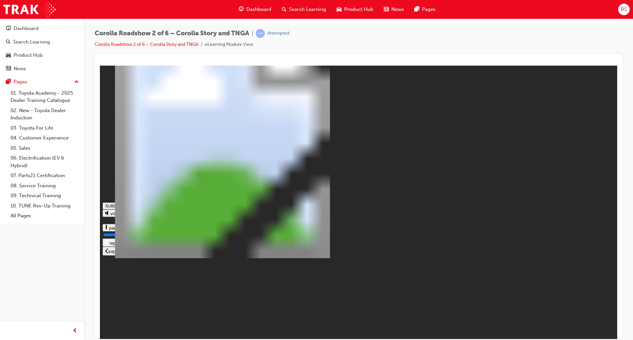
type input "0.372"
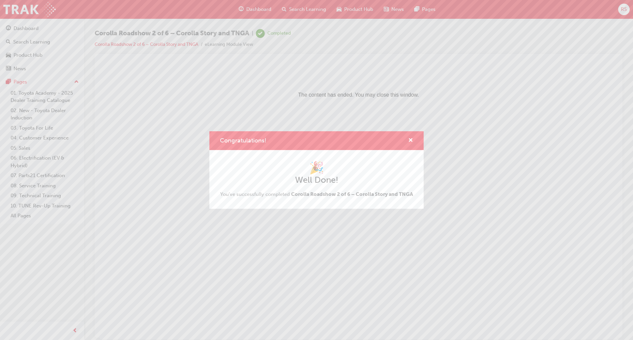
drag, startPoint x: 21, startPoint y: 70, endPoint x: 27, endPoint y: 52, distance: 19.2
click at [21, 69] on div "Congratulations! 🎉 Well Done! You've successfully completed Corolla Roadshow 2 …" at bounding box center [316, 170] width 633 height 340
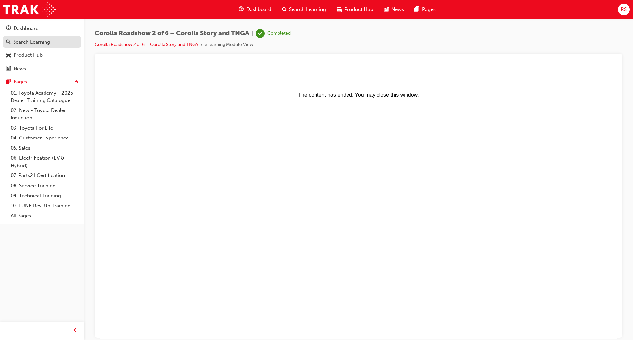
click at [34, 38] on div "Search Learning" at bounding box center [31, 42] width 37 height 8
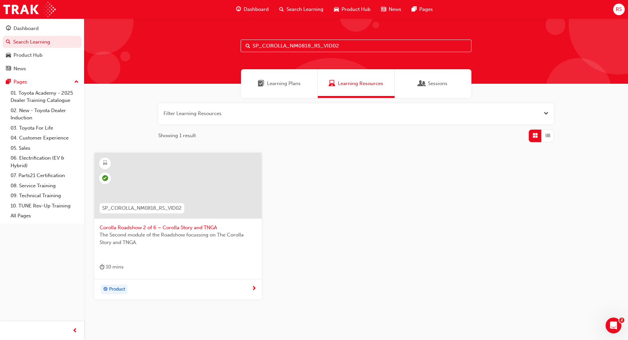
drag, startPoint x: 311, startPoint y: 44, endPoint x: 228, endPoint y: 44, distance: 82.4
click at [228, 44] on div "SP_COROLLA_NM0818_RS_VID02" at bounding box center [356, 50] width 544 height 65
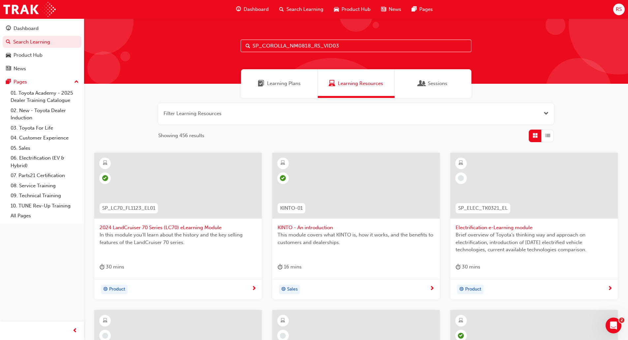
type input "SP_COROLLA_NM0818_RS_VID03"
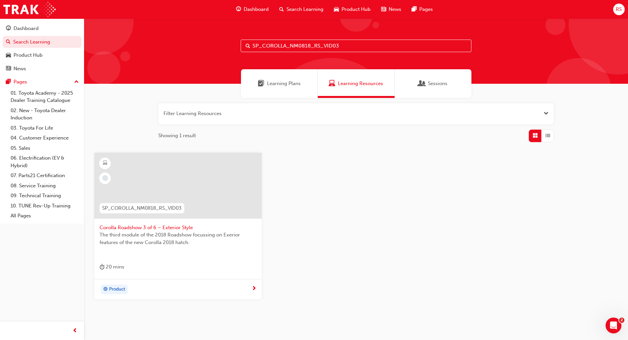
click at [235, 176] on div at bounding box center [177, 186] width 167 height 66
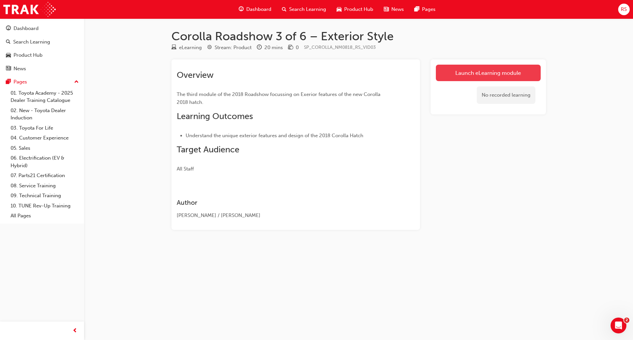
click at [503, 75] on link "Launch eLearning module" at bounding box center [488, 73] width 105 height 16
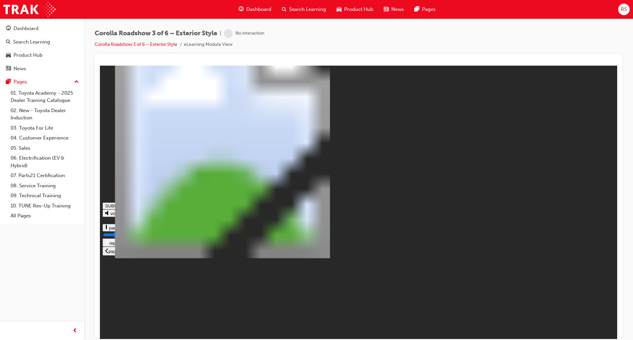
click at [143, 255] on button "NEXT" at bounding box center [133, 250] width 20 height 9
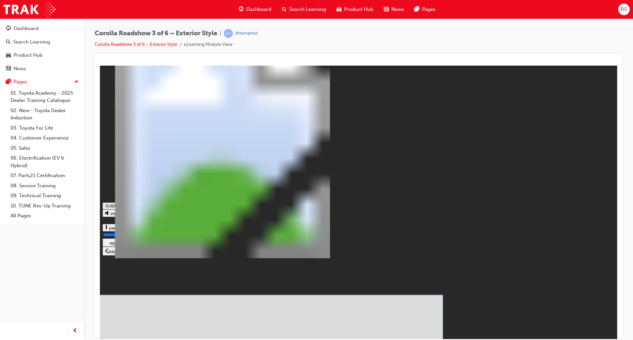
click at [168, 253] on icon at bounding box center [166, 250] width 6 height 5
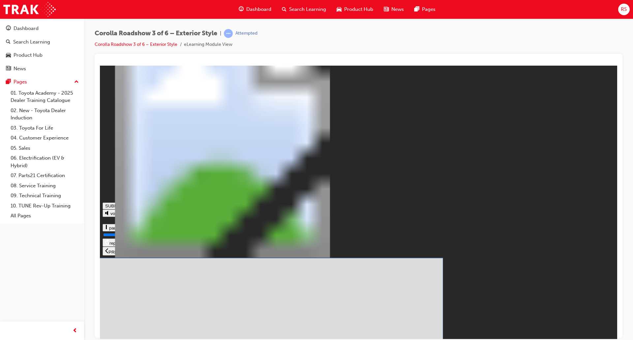
click at [168, 253] on icon at bounding box center [166, 250] width 6 height 4
click at [171, 255] on button "SUBMIT" at bounding box center [156, 251] width 27 height 8
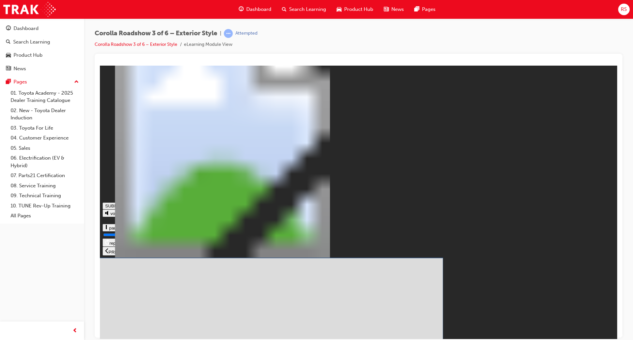
click at [168, 258] on icon at bounding box center [166, 256] width 6 height 4
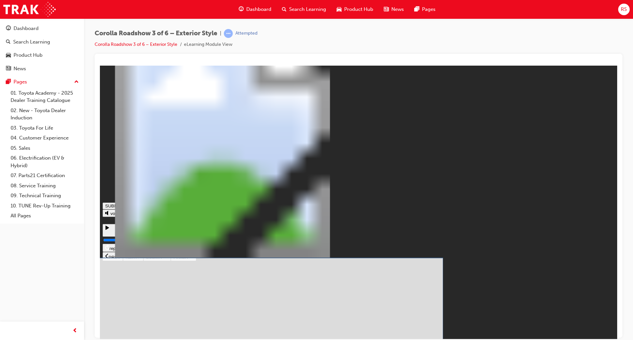
click at [168, 258] on icon at bounding box center [166, 255] width 6 height 5
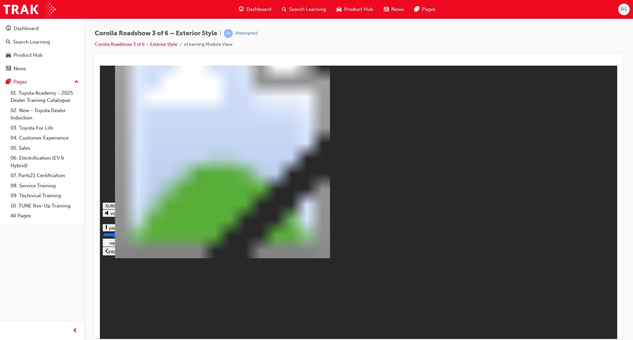
type input "0.29"
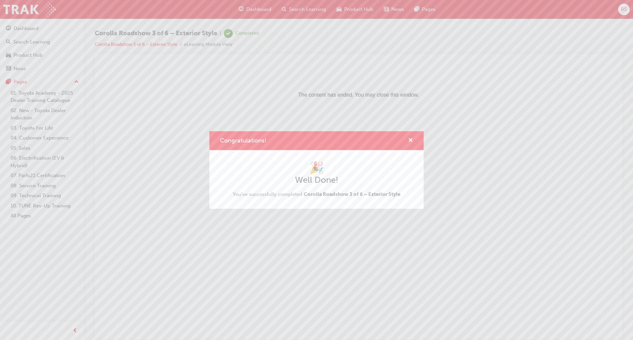
click at [176, 117] on div "Congratulations! 🎉 Well Done! You've successfully completed Corolla Roadshow 3 …" at bounding box center [316, 170] width 633 height 340
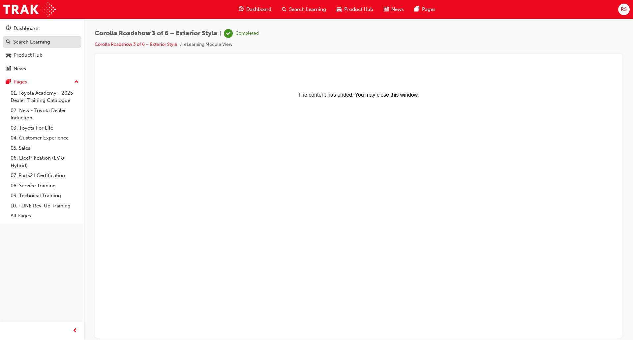
click at [33, 42] on div "Search Learning" at bounding box center [31, 42] width 37 height 8
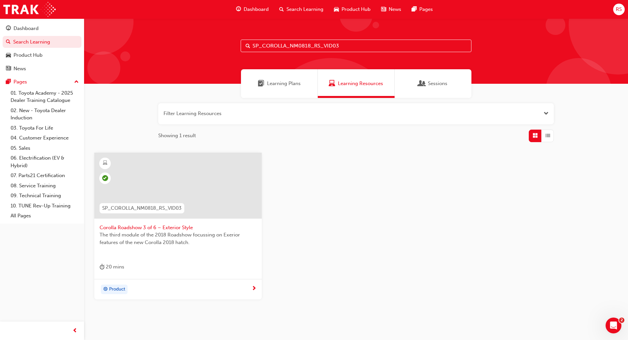
drag, startPoint x: 356, startPoint y: 46, endPoint x: 239, endPoint y: 44, distance: 117.7
click at [239, 44] on div "SP_COROLLA_NM0818_RS_VID03" at bounding box center [356, 50] width 544 height 65
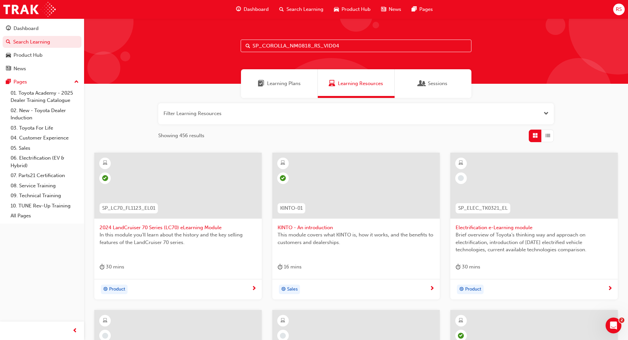
type input "SP_COROLLA_NM0818_RS_VID04"
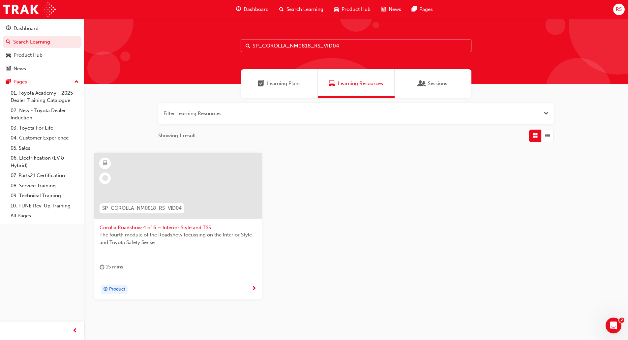
click at [177, 219] on div at bounding box center [178, 191] width 157 height 66
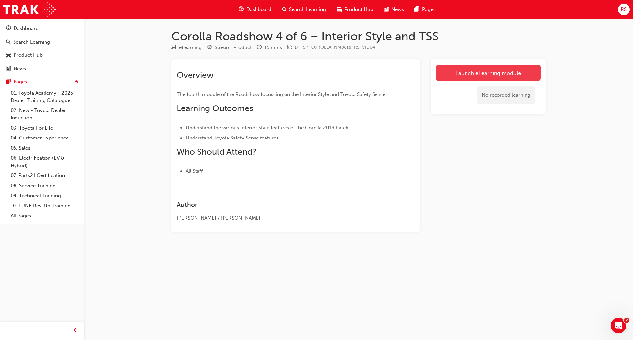
click at [464, 75] on link "Launch eLearning module" at bounding box center [488, 73] width 105 height 16
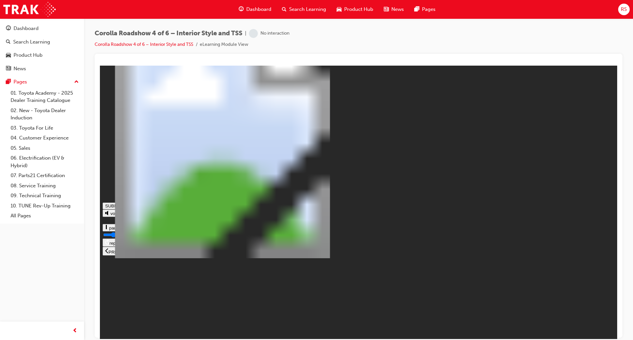
click at [141, 253] on icon at bounding box center [138, 250] width 3 height 6
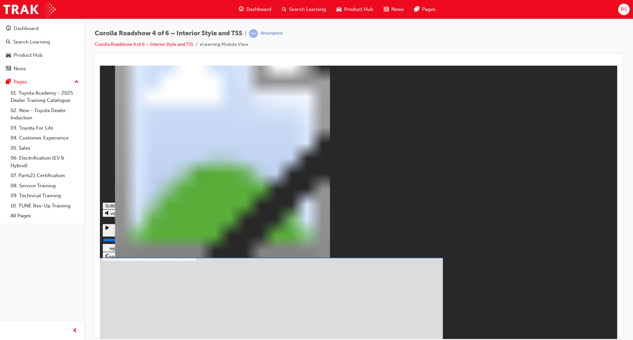
click at [171, 260] on button "SUBMIT" at bounding box center [156, 256] width 27 height 8
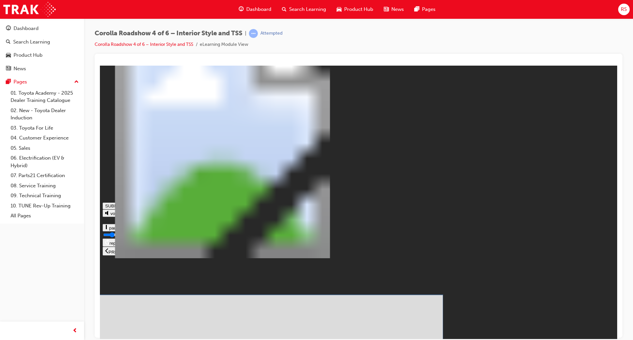
click at [168, 253] on icon at bounding box center [166, 250] width 6 height 4
drag, startPoint x: 360, startPoint y: 239, endPoint x: 338, endPoint y: 231, distance: 23.2
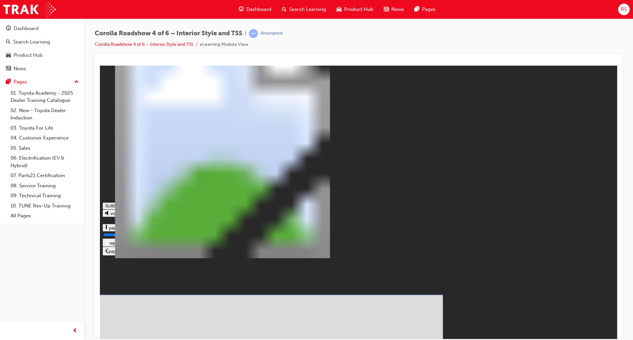
click at [168, 253] on icon at bounding box center [166, 250] width 6 height 5
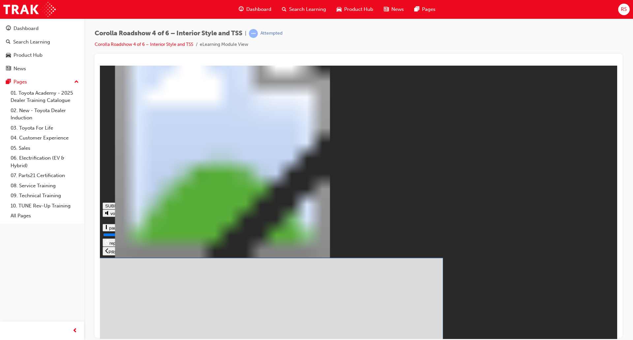
click at [171, 260] on button "SUBMIT" at bounding box center [156, 256] width 27 height 8
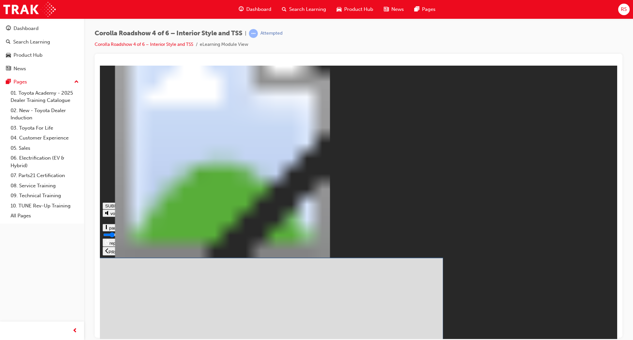
drag, startPoint x: 332, startPoint y: 239, endPoint x: 289, endPoint y: 246, distance: 42.8
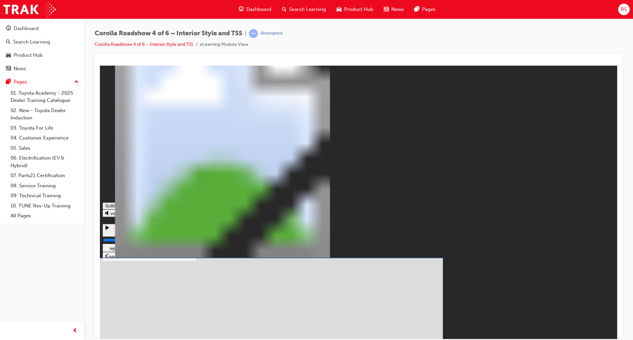
click at [168, 259] on span at bounding box center [166, 256] width 6 height 5
type input "1"
click at [171, 260] on button "SUBMIT" at bounding box center [156, 256] width 27 height 8
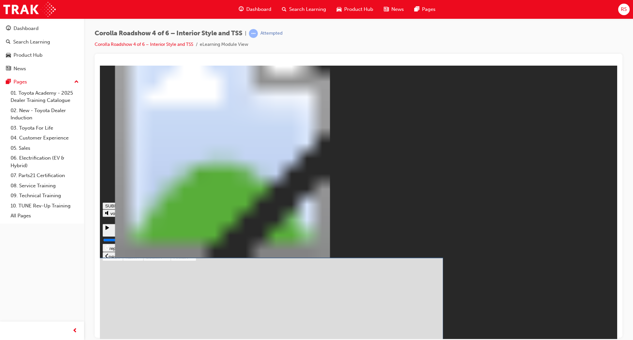
click at [168, 258] on icon at bounding box center [166, 255] width 6 height 5
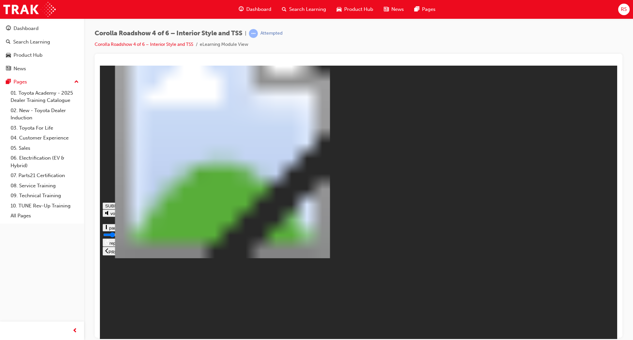
drag, startPoint x: 497, startPoint y: 298, endPoint x: 350, endPoint y: 308, distance: 147.1
type input "0.226"
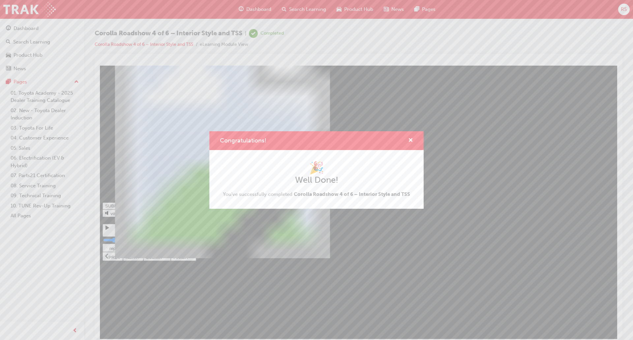
click at [473, 107] on div "Congratulations! 🎉 Well Done! You've successfully completed Corolla Roadshow 4 …" at bounding box center [316, 170] width 633 height 340
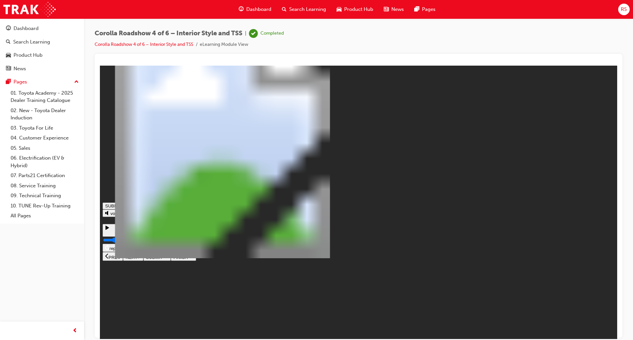
drag, startPoint x: 47, startPoint y: 41, endPoint x: 64, endPoint y: 35, distance: 18.0
click at [47, 41] on div "Search Learning" at bounding box center [31, 42] width 37 height 8
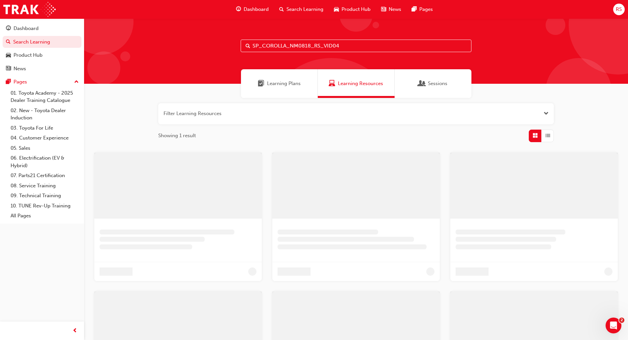
drag, startPoint x: 362, startPoint y: 43, endPoint x: 211, endPoint y: 38, distance: 150.7
click at [210, 39] on div "SP_COROLLA_NM0818_RS_VID04" at bounding box center [356, 50] width 544 height 65
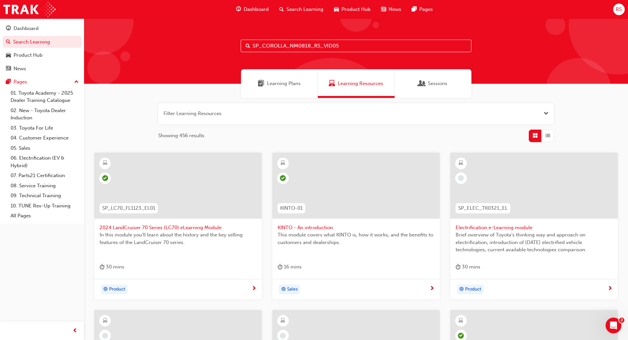
type input "SP_COROLLA_NM0818_RS_VID05"
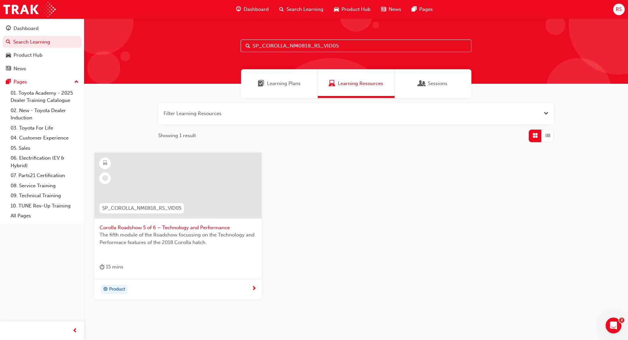
click at [173, 243] on span "The fifth module of the Roadshow focussing on the Technology and Performace fea…" at bounding box center [178, 238] width 157 height 15
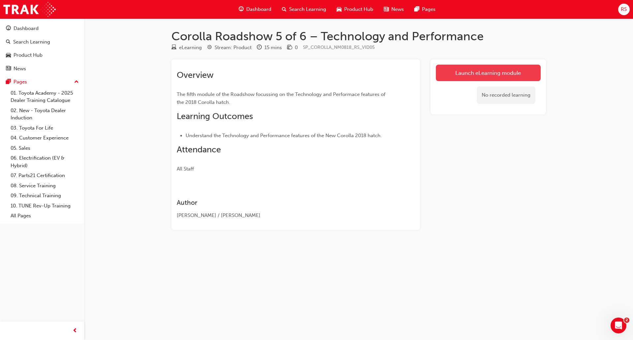
click at [508, 75] on link "Launch eLearning module" at bounding box center [488, 73] width 105 height 16
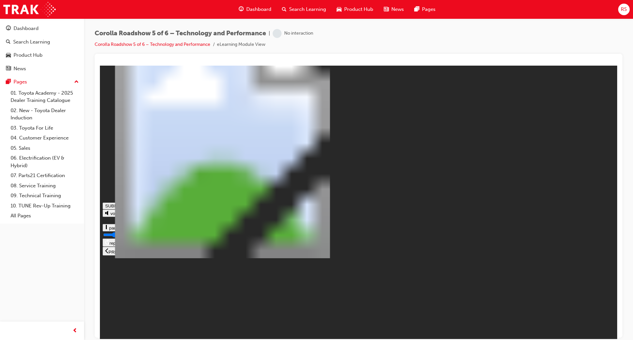
click at [143, 255] on button "NEXT" at bounding box center [133, 250] width 20 height 9
click at [141, 253] on icon at bounding box center [138, 250] width 3 height 6
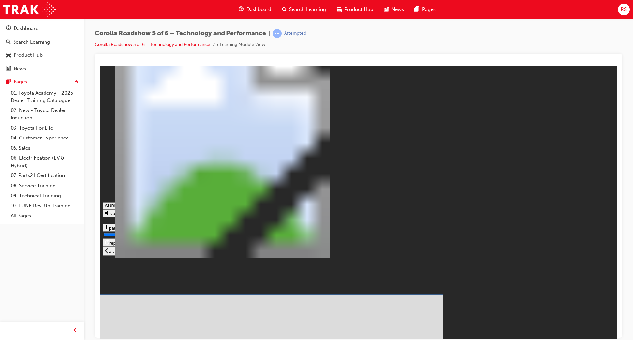
click at [168, 253] on icon at bounding box center [166, 250] width 6 height 5
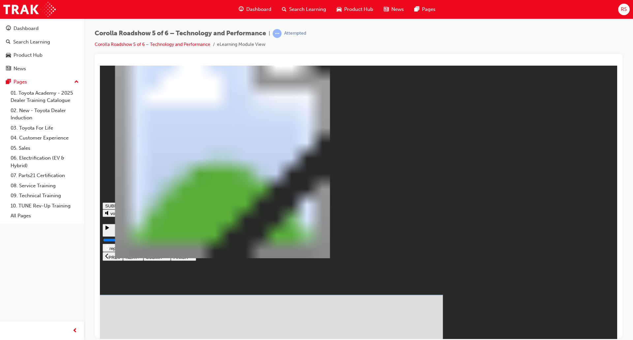
click at [171, 260] on button "SUBMIT" at bounding box center [156, 256] width 27 height 8
click at [168, 253] on icon at bounding box center [166, 250] width 6 height 5
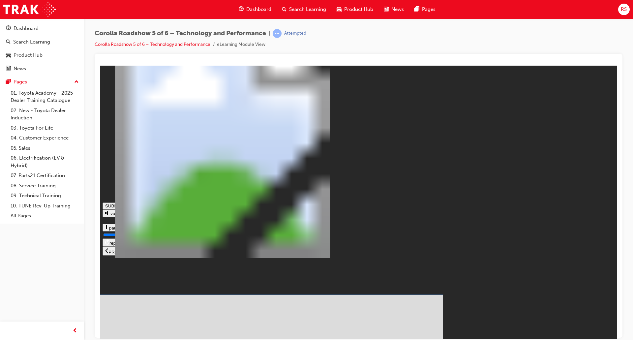
click at [168, 253] on icon at bounding box center [166, 250] width 6 height 4
click at [168, 253] on icon at bounding box center [166, 250] width 6 height 5
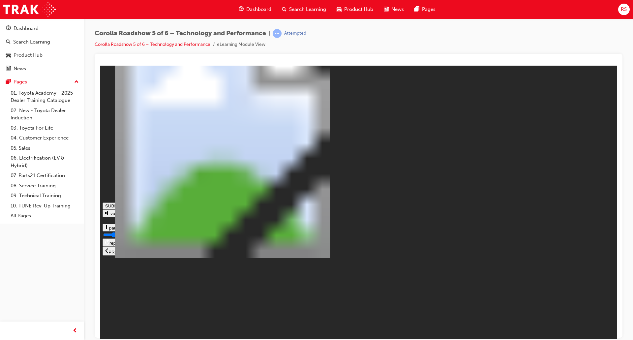
drag, startPoint x: 518, startPoint y: 301, endPoint x: 289, endPoint y: 326, distance: 230.8
type input "0.24"
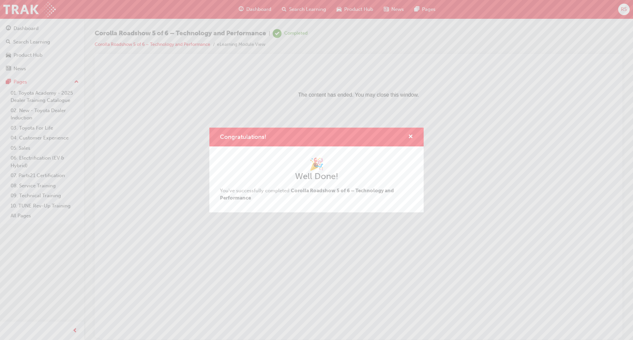
drag, startPoint x: 374, startPoint y: 153, endPoint x: 374, endPoint y: 150, distance: 3.8
click at [376, 153] on div "🎉 Well Done! You've successfully completed Corolla Roadshow 5 of 6 – Technology…" at bounding box center [316, 179] width 214 height 66
click at [17, 48] on div "Congratulations! 🎉 Well Done! You've successfully completed Corolla Roadshow 5 …" at bounding box center [316, 170] width 633 height 340
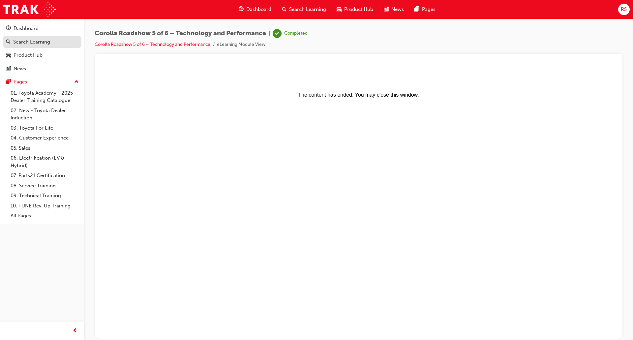
click at [25, 41] on div "Search Learning" at bounding box center [31, 42] width 37 height 8
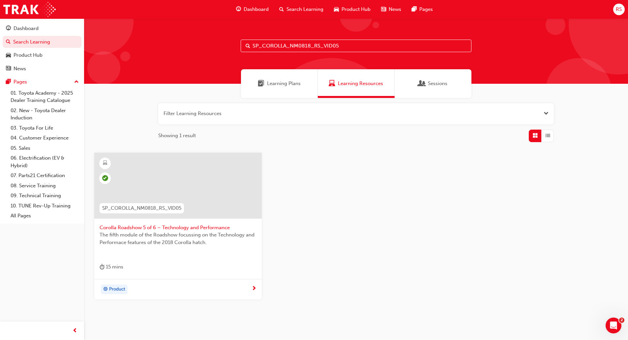
drag, startPoint x: 351, startPoint y: 43, endPoint x: 233, endPoint y: 45, distance: 117.4
click at [233, 45] on div "SP_COROLLA_NM0818_RS_VID05" at bounding box center [356, 50] width 544 height 65
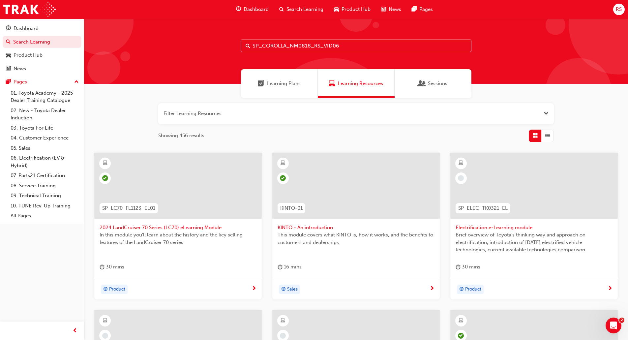
type input "SP_COROLLA_NM0818_RS_VID06"
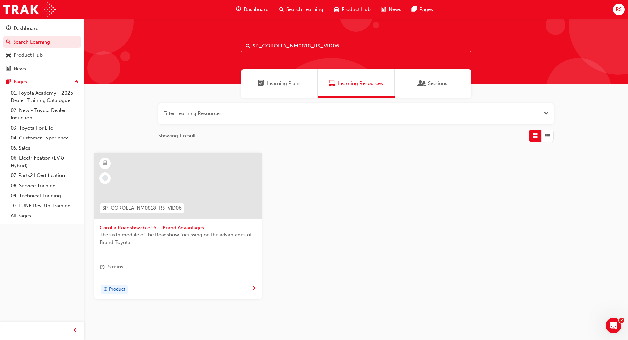
click at [170, 231] on span "Corolla Roadshow 6 of 6 – Brand Advantages" at bounding box center [178, 228] width 157 height 8
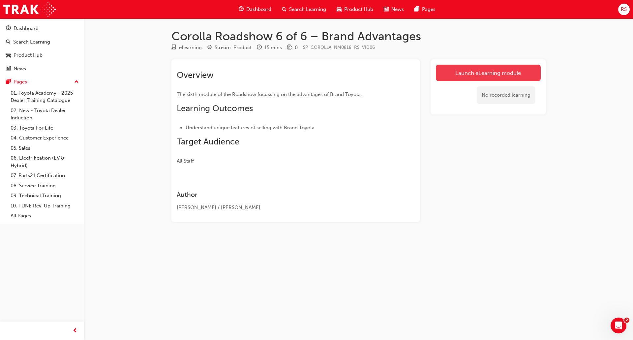
click at [480, 75] on link "Launch eLearning module" at bounding box center [488, 73] width 105 height 16
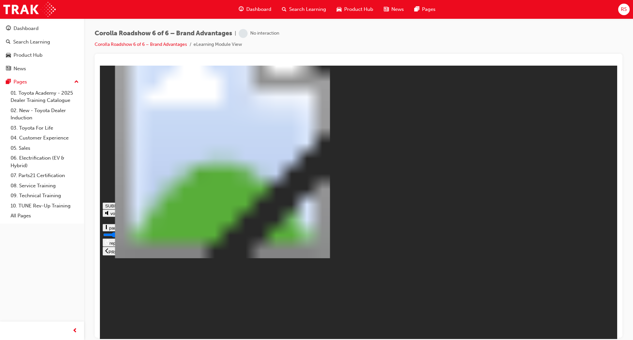
click at [141, 253] on icon at bounding box center [138, 250] width 3 height 6
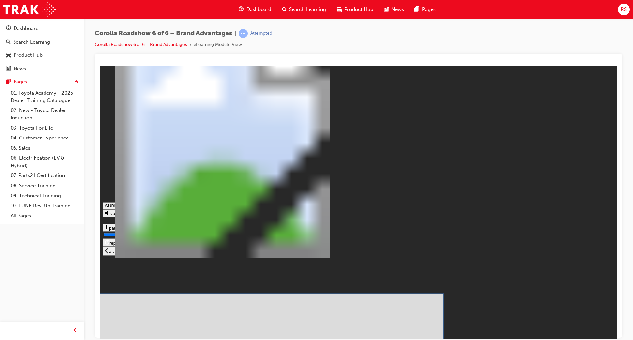
click at [168, 253] on icon at bounding box center [166, 250] width 6 height 4
drag, startPoint x: 611, startPoint y: 328, endPoint x: 603, endPoint y: 323, distance: 10.1
click at [171, 255] on button "SUBMIT" at bounding box center [156, 251] width 27 height 8
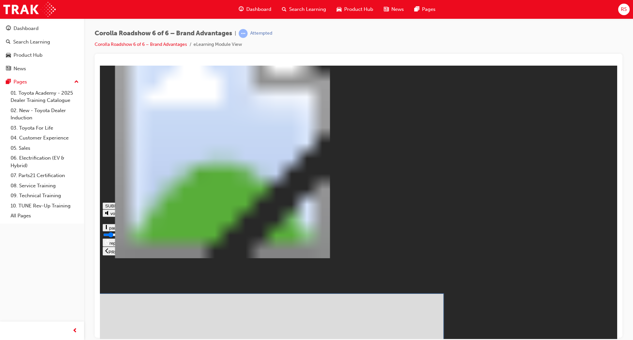
click at [171, 260] on button "SUBMIT" at bounding box center [156, 256] width 27 height 8
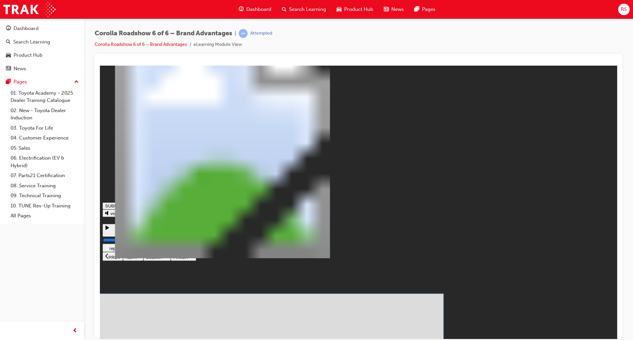
click at [168, 258] on icon at bounding box center [166, 255] width 6 height 5
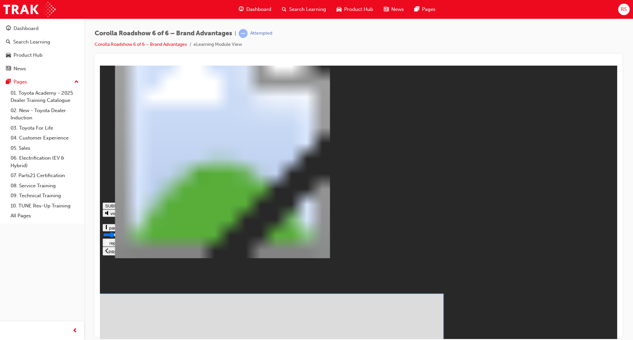
click at [171, 255] on button "SUBMIT" at bounding box center [156, 251] width 27 height 8
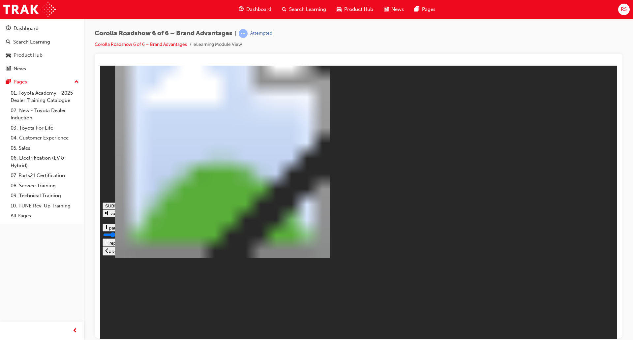
type input "0.213"
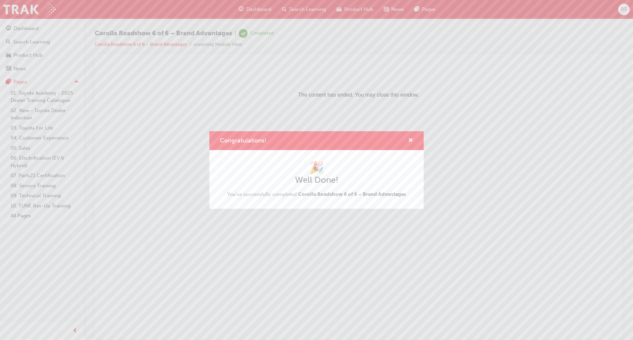
click at [129, 80] on div "Congratulations! 🎉 Well Done! You've successfully completed Corolla Roadshow 6 …" at bounding box center [316, 170] width 633 height 340
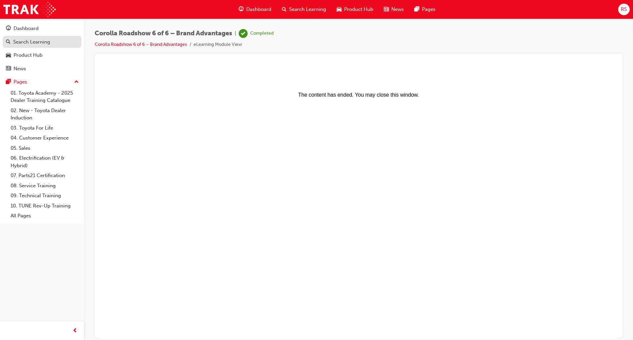
click at [41, 41] on div "Search Learning" at bounding box center [31, 42] width 37 height 8
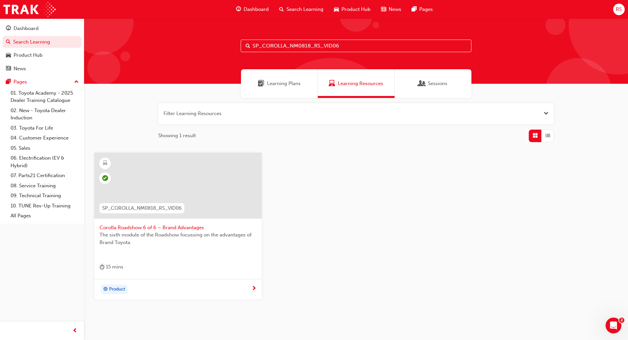
drag, startPoint x: 355, startPoint y: 46, endPoint x: 236, endPoint y: 44, distance: 119.4
click at [236, 44] on div "SP_COROLLA_NM0818_RS_VID06" at bounding box center [356, 50] width 544 height 65
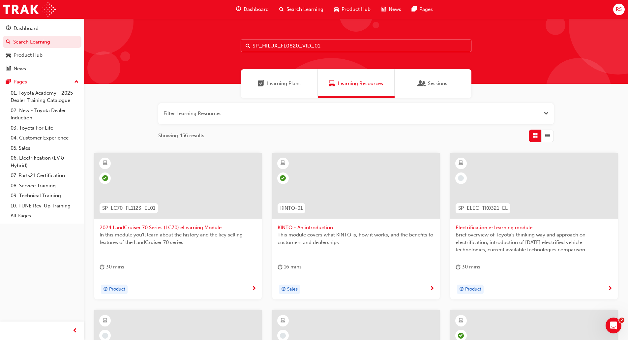
type input "SP_HILUX_FL0820_VID_01"
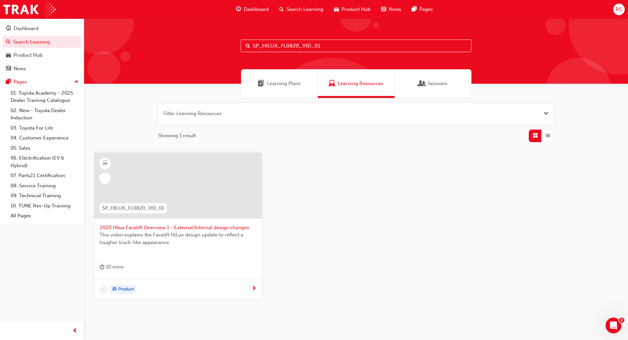
click at [169, 241] on span "This video explains the Facelift HiLux design update to reflect a tougher truck…" at bounding box center [178, 238] width 157 height 15
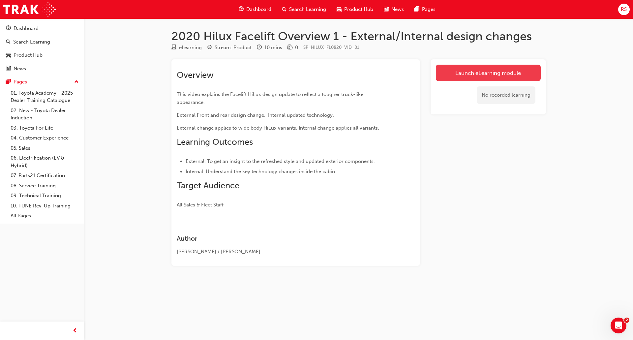
click at [497, 73] on link "Launch eLearning module" at bounding box center [488, 73] width 105 height 16
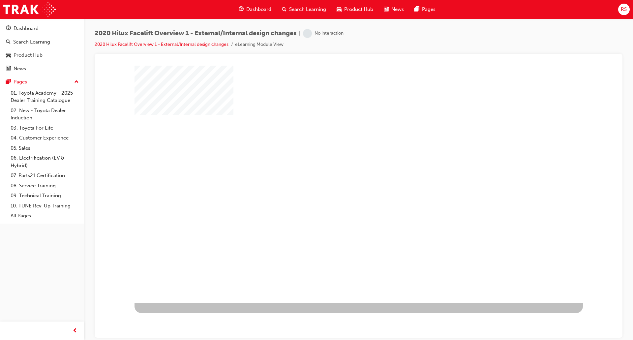
drag, startPoint x: 408, startPoint y: 208, endPoint x: 507, endPoint y: 214, distance: 98.8
click at [409, 207] on div at bounding box center [359, 183] width 448 height 237
click at [340, 165] on div "play" at bounding box center [340, 165] width 0 height 0
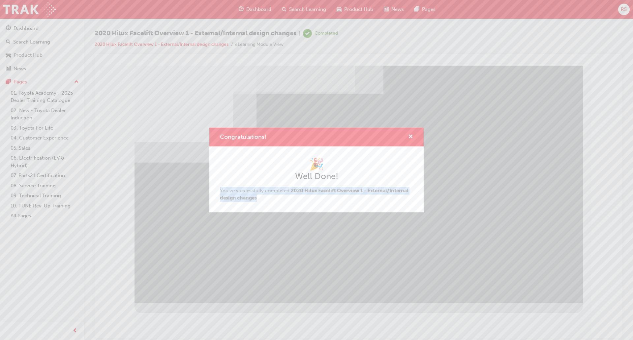
click at [570, 279] on div "Congratulations! 🎉 Well Done! You've successfully completed 2020 Hilux Facelift…" at bounding box center [316, 170] width 633 height 340
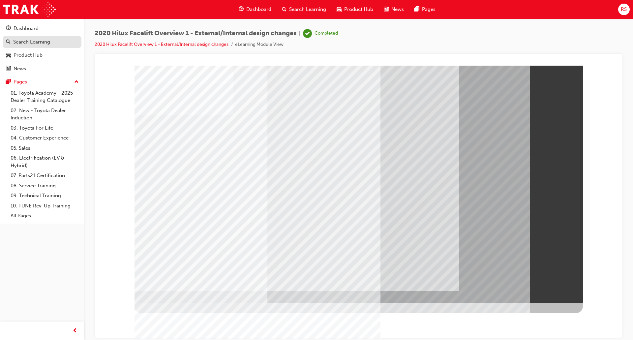
click at [38, 44] on div "Search Learning" at bounding box center [31, 42] width 37 height 8
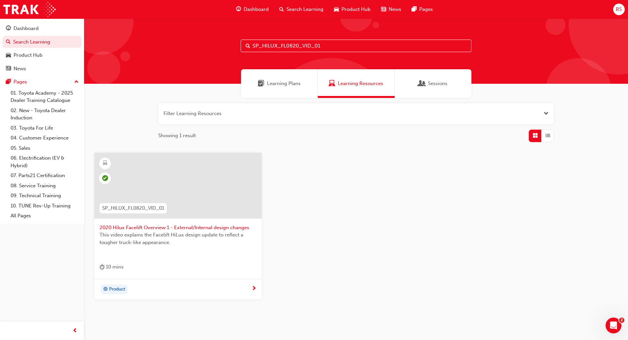
drag, startPoint x: 337, startPoint y: 43, endPoint x: 257, endPoint y: 41, distance: 79.5
click at [257, 41] on input "SP_HILUX_FL0820_VID_01" at bounding box center [356, 46] width 231 height 13
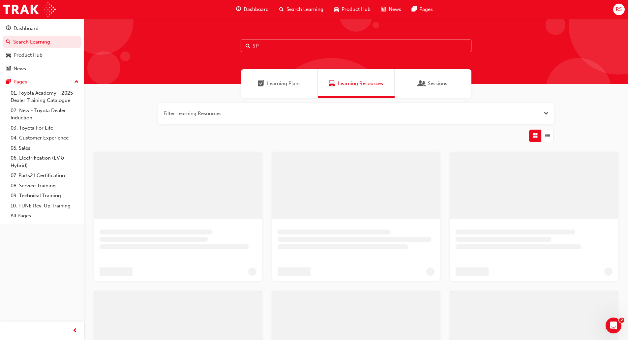
drag, startPoint x: 290, startPoint y: 47, endPoint x: 274, endPoint y: 45, distance: 16.2
click at [274, 45] on input "SP" at bounding box center [356, 46] width 231 height 13
type input "S"
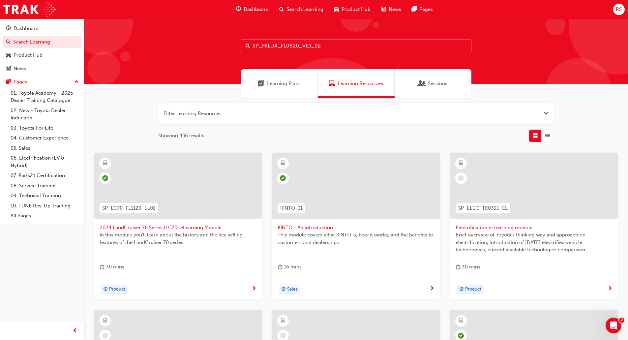
type input "SP_HILUX_FL0820_VID_02"
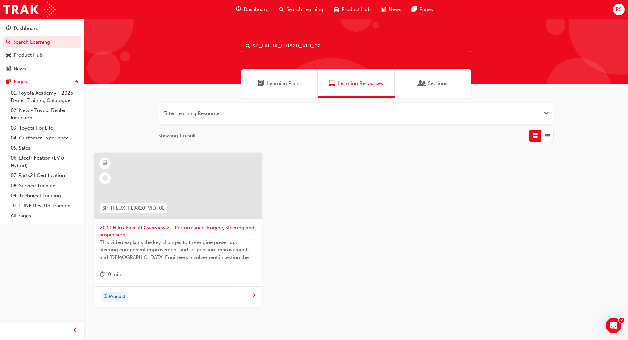
click at [166, 237] on span "2020 Hilux Facelift Overview 2 - Performance: Engine, Steering and suspension" at bounding box center [178, 231] width 157 height 15
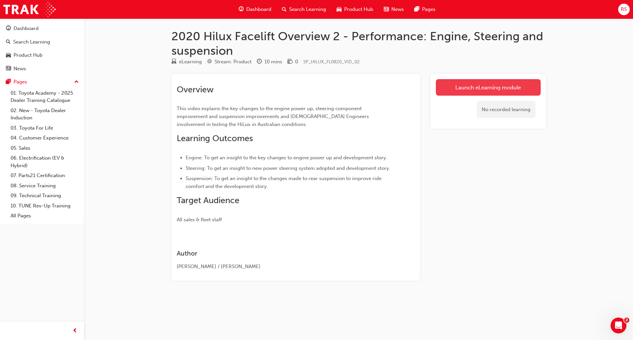
click at [474, 94] on link "Launch eLearning module" at bounding box center [488, 87] width 105 height 16
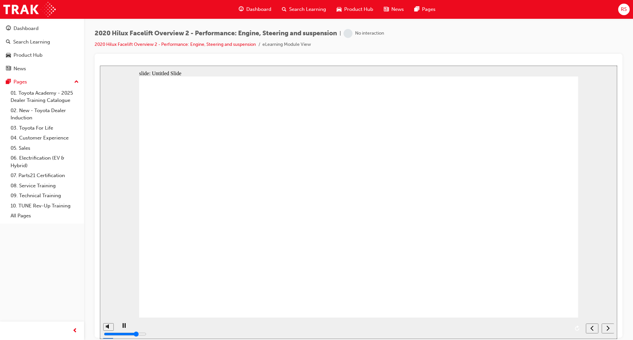
click at [610, 328] on div "next" at bounding box center [607, 328] width 7 height 7
click at [608, 328] on div "next" at bounding box center [604, 328] width 7 height 7
click at [606, 329] on div "next" at bounding box center [604, 328] width 7 height 7
click at [606, 321] on section at bounding box center [358, 327] width 517 height 21
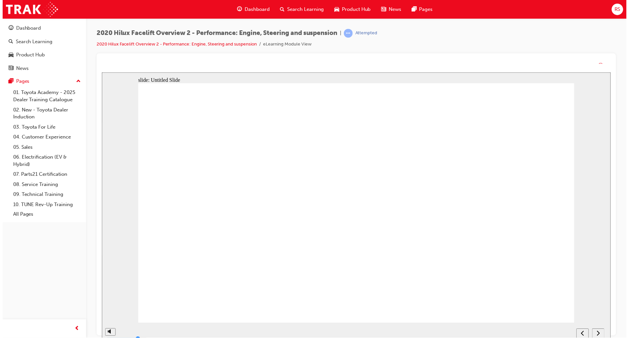
click at [605, 336] on div "next" at bounding box center [601, 335] width 7 height 7
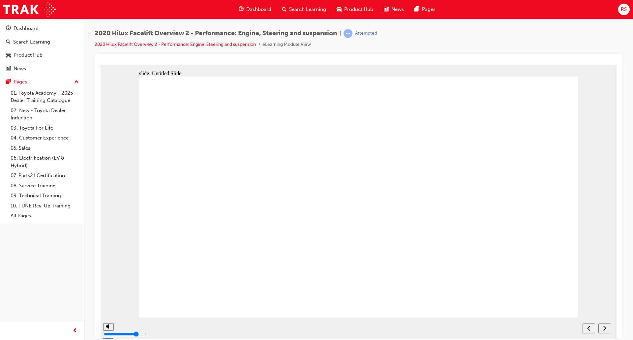
click at [606, 329] on div "next" at bounding box center [604, 328] width 7 height 7
drag, startPoint x: 43, startPoint y: 45, endPoint x: 73, endPoint y: 44, distance: 29.7
click at [43, 45] on div "Search Learning" at bounding box center [42, 42] width 72 height 8
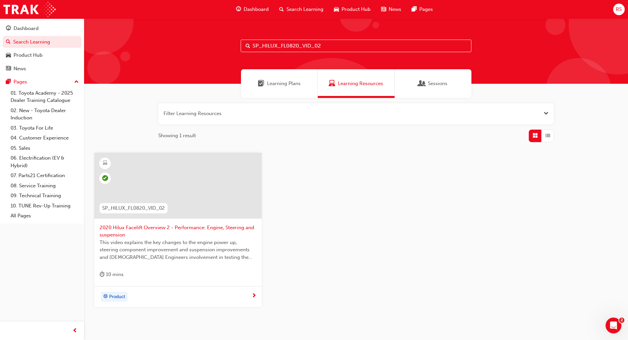
drag, startPoint x: 353, startPoint y: 46, endPoint x: 247, endPoint y: 40, distance: 105.7
click at [247, 40] on div "SP_HILUX_FL0820_VID_02" at bounding box center [356, 46] width 231 height 13
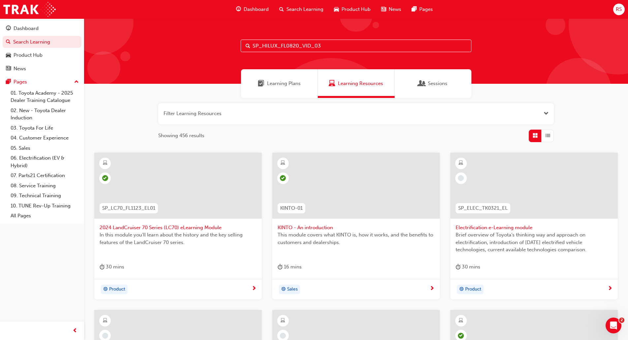
type input "SP_HILUX_FL0820_VID_03"
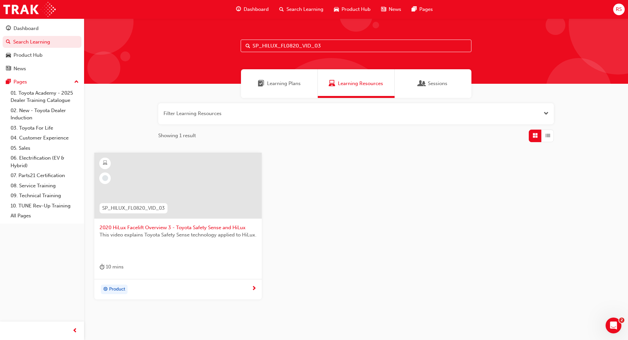
click at [156, 219] on div at bounding box center [178, 191] width 157 height 66
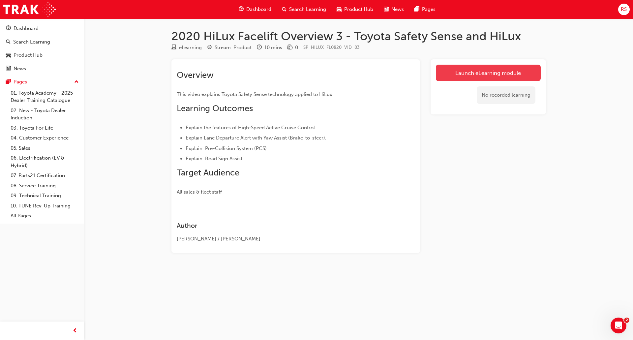
click at [509, 73] on link "Launch eLearning module" at bounding box center [488, 73] width 105 height 16
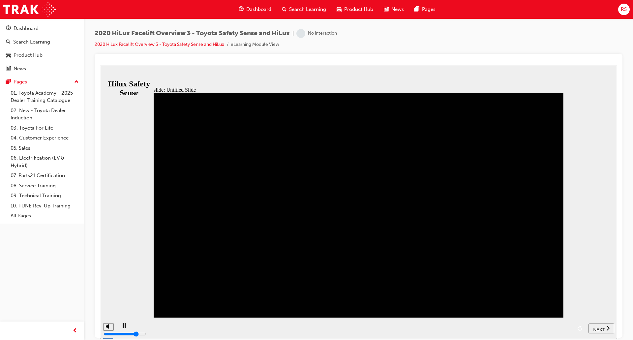
click at [599, 327] on span "NEXT" at bounding box center [599, 329] width 12 height 5
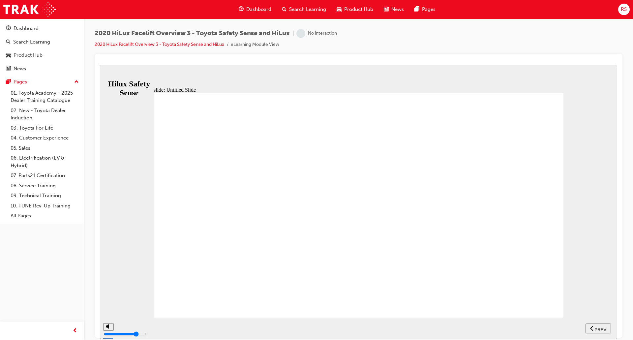
click at [604, 319] on nav "SUBMIT NEXT PREV" at bounding box center [597, 327] width 25 height 21
click at [50, 44] on div "Search Learning" at bounding box center [42, 42] width 72 height 8
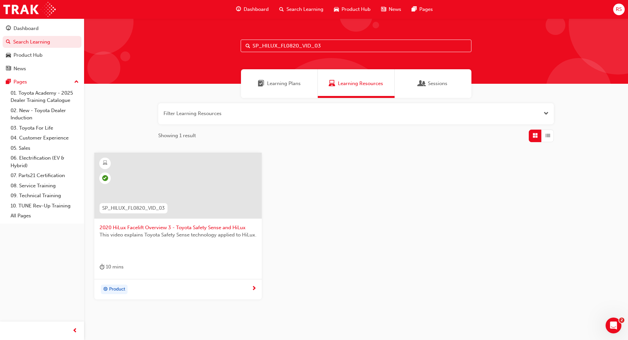
drag, startPoint x: 344, startPoint y: 45, endPoint x: 256, endPoint y: 40, distance: 87.8
click at [256, 40] on input "SP_HILUX_FL0820_VID_03" at bounding box center [356, 46] width 231 height 13
type input "S"
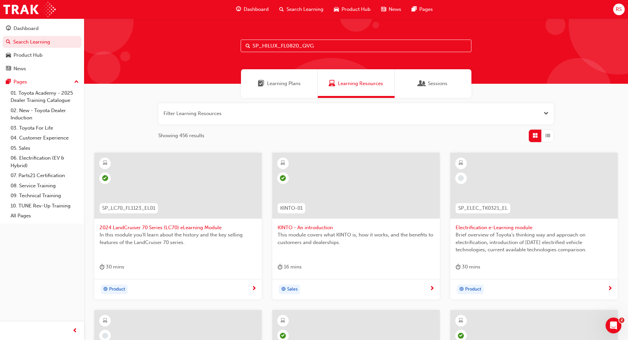
type input "SP_HILUX_FL0820_QVG"
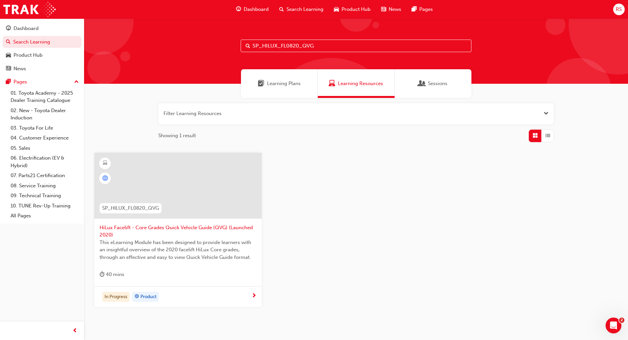
click at [186, 247] on span "This eLearning Module has been designed to provide learners with an insightful …" at bounding box center [178, 250] width 157 height 22
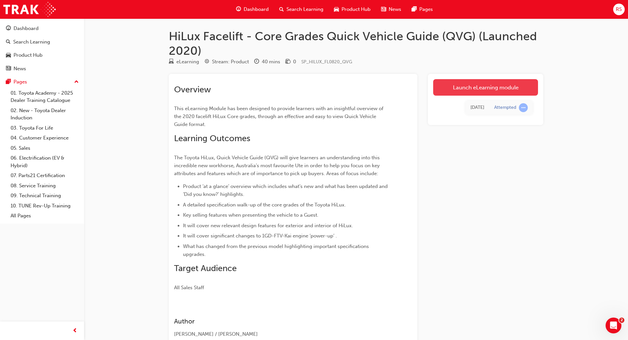
click at [507, 90] on link "Launch eLearning module" at bounding box center [485, 87] width 105 height 16
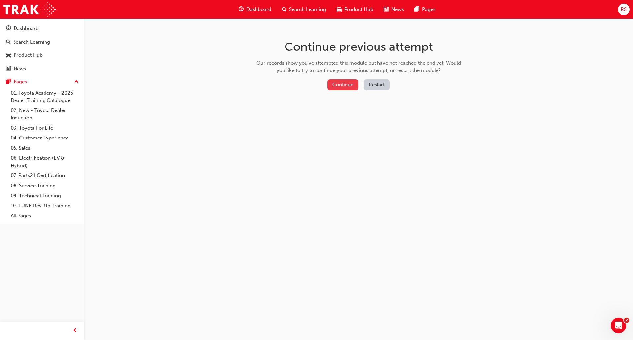
click at [351, 85] on button "Continue" at bounding box center [342, 84] width 31 height 11
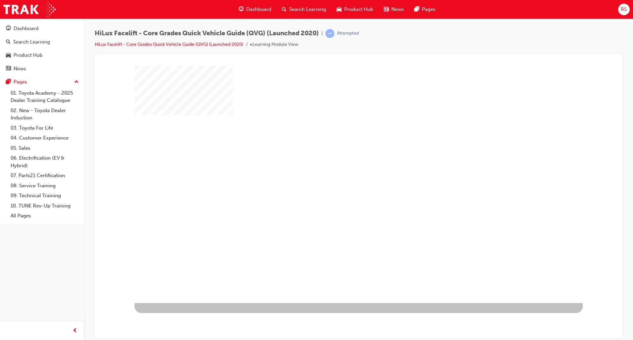
click at [340, 165] on div "play" at bounding box center [340, 165] width 0 height 0
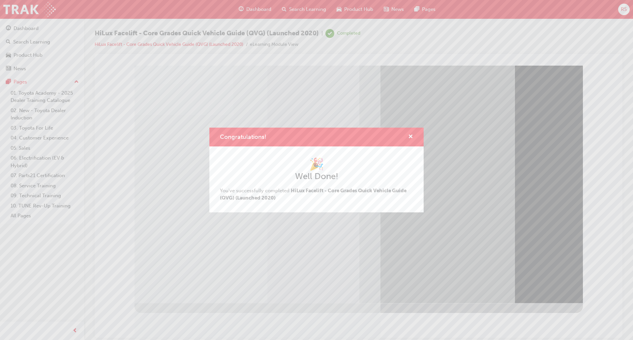
click at [316, 131] on div "Congratulations!" at bounding box center [316, 137] width 214 height 19
click at [408, 131] on div "Congratulations!" at bounding box center [316, 137] width 214 height 19
click at [408, 136] on span "cross-icon" at bounding box center [410, 137] width 5 height 6
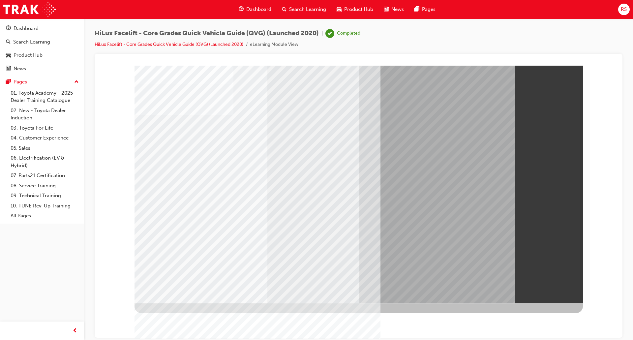
click at [45, 48] on button "Dashboard Search Learning Product Hub News Pages" at bounding box center [42, 48] width 79 height 55
click at [45, 45] on div "Search Learning" at bounding box center [42, 42] width 72 height 8
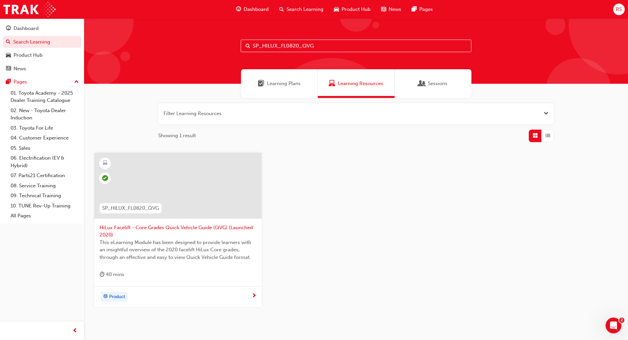
drag, startPoint x: 321, startPoint y: 42, endPoint x: 244, endPoint y: 41, distance: 77.1
click at [244, 41] on input "SP_HILUX_FL0820_QVG" at bounding box center [356, 46] width 231 height 13
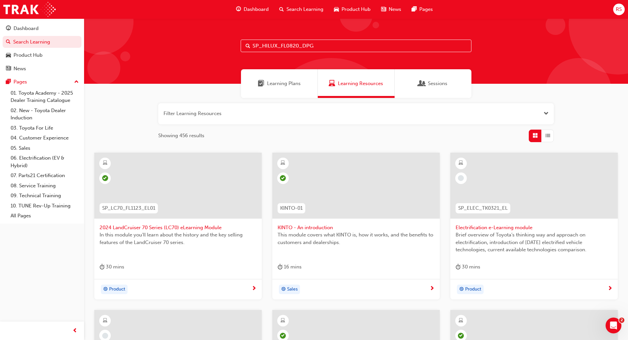
type input "SP_HILUX_FL0820_DPG"
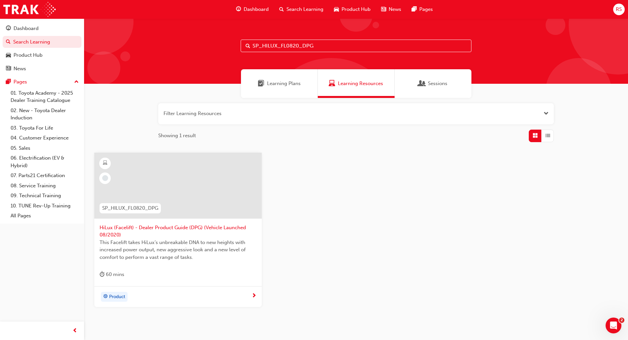
click at [154, 257] on span "This Facelift takes HiLux’s unbreakable DNA to new heights with increased power…" at bounding box center [178, 250] width 157 height 22
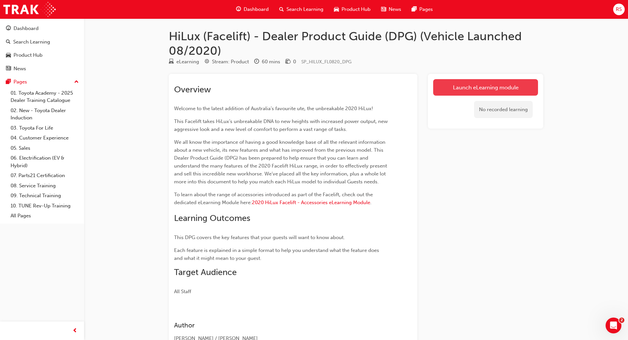
click at [493, 91] on link "Launch eLearning module" at bounding box center [485, 87] width 105 height 16
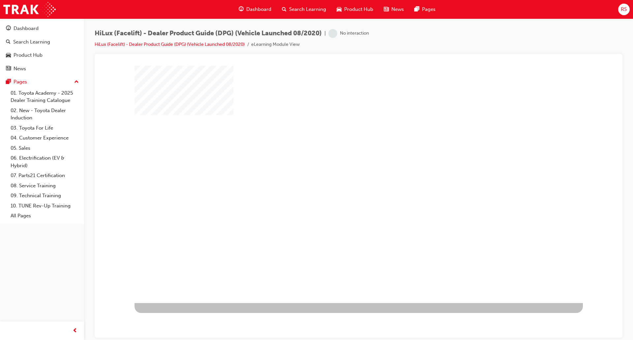
click at [340, 165] on div "play" at bounding box center [340, 165] width 0 height 0
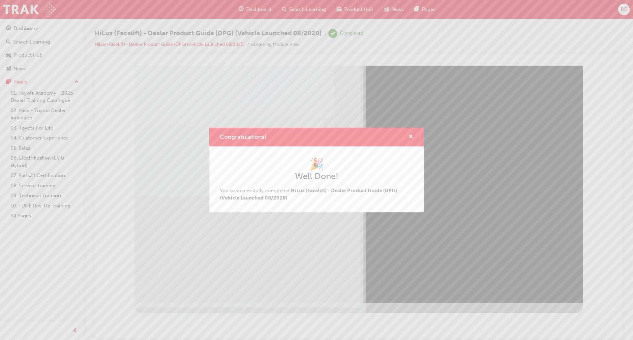
click at [567, 274] on div "Congratulations! 🎉 Well Done! You've successfully completed HiLux (Facelift) - …" at bounding box center [316, 170] width 633 height 340
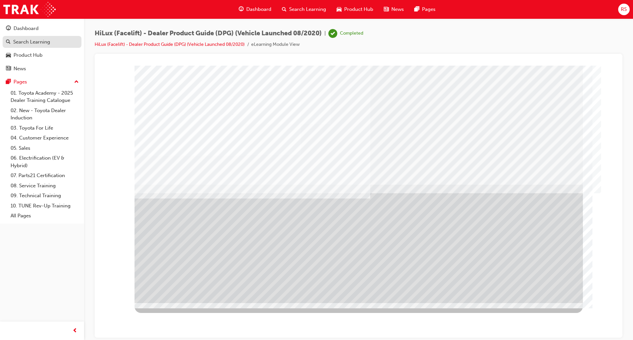
click at [50, 40] on div "Search Learning" at bounding box center [42, 42] width 72 height 8
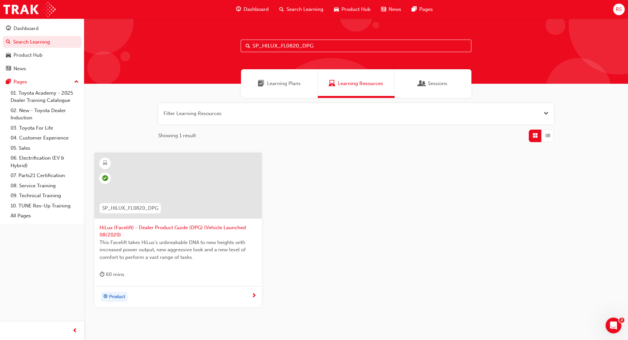
drag, startPoint x: 326, startPoint y: 45, endPoint x: 242, endPoint y: 43, distance: 83.7
click at [242, 43] on input "SP_HILUX_FL0820_DPG" at bounding box center [356, 46] width 231 height 13
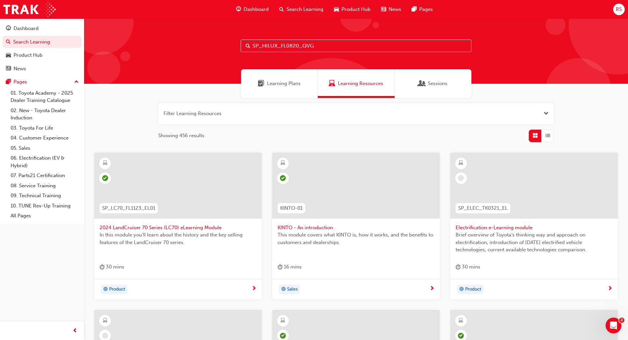
type input "SP_HILUX_FL0820_QVG"
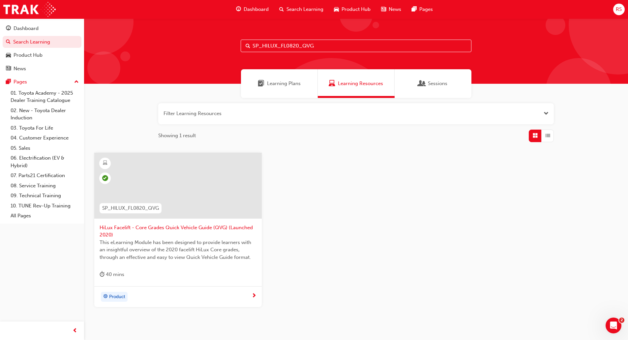
drag, startPoint x: 330, startPoint y: 39, endPoint x: 282, endPoint y: 40, distance: 47.5
click at [282, 40] on div "SP_HILUX_FL0820_QVG" at bounding box center [356, 50] width 544 height 65
drag, startPoint x: 330, startPoint y: 41, endPoint x: 245, endPoint y: 40, distance: 84.7
click at [245, 40] on input "SP_HILUX_FL0820_QVG" at bounding box center [356, 46] width 231 height 13
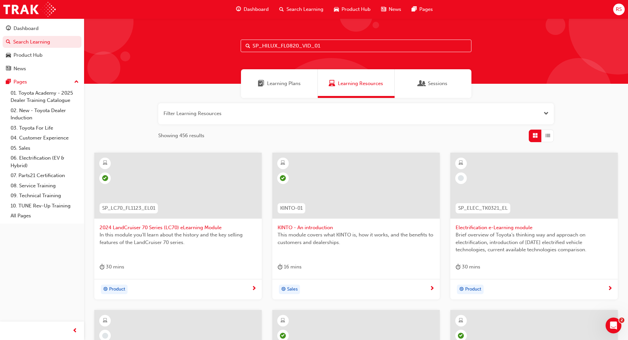
type input "SP_HILUX_FL0820_VID_01"
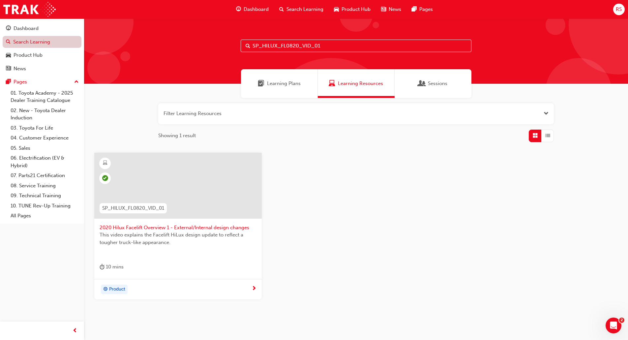
click at [38, 42] on link "Search Learning" at bounding box center [42, 42] width 79 height 12
drag, startPoint x: 346, startPoint y: 43, endPoint x: 245, endPoint y: 43, distance: 100.5
click at [241, 43] on input "SP_HILUX_FL0820_VID_01" at bounding box center [356, 46] width 231 height 13
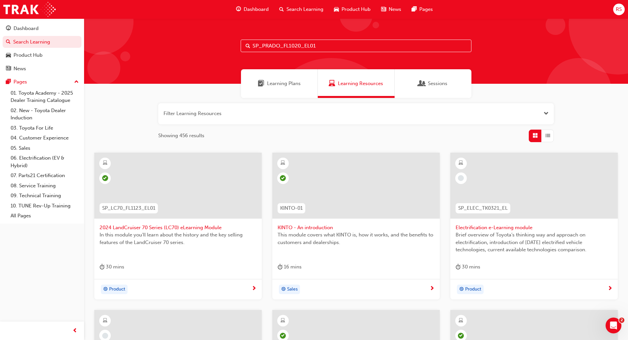
type input "SP_PRADO_FL1020_EL01"
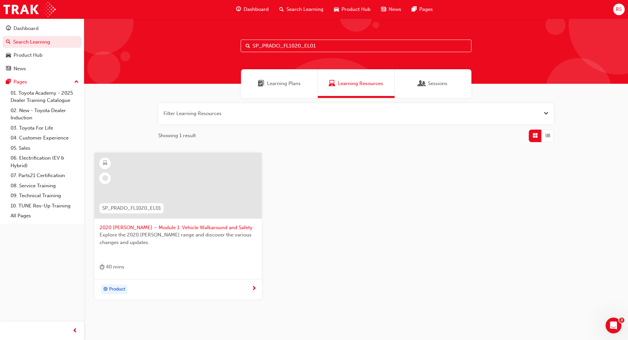
click at [171, 202] on div at bounding box center [177, 186] width 167 height 66
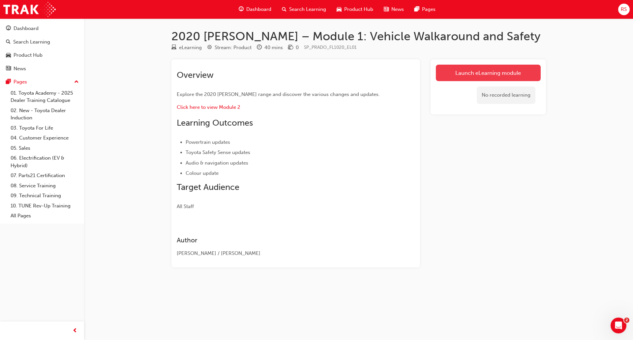
click at [484, 73] on link "Launch eLearning module" at bounding box center [488, 73] width 105 height 16
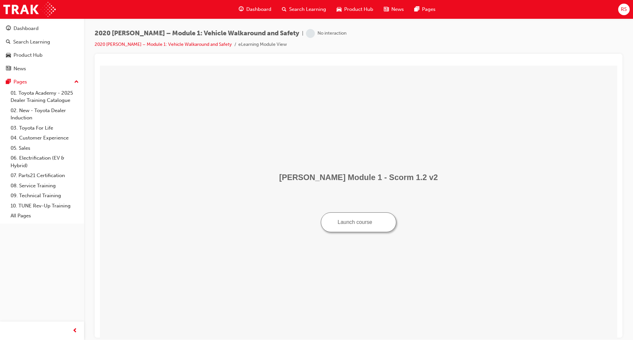
click at [363, 224] on button "Launch course" at bounding box center [358, 222] width 75 height 20
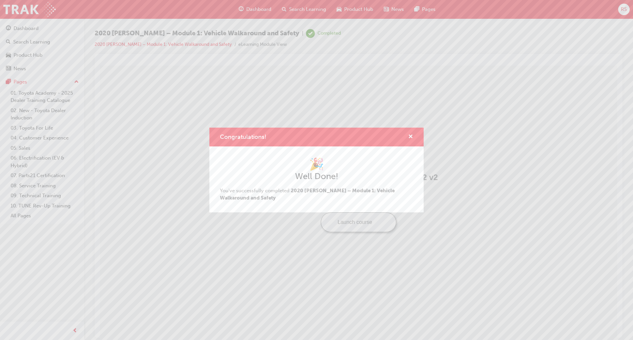
click at [413, 135] on div "Congratulations!" at bounding box center [316, 137] width 214 height 19
click at [32, 35] on div "Congratulations! 🎉 Well Done! You've successfully completed 2020 Prado – Module…" at bounding box center [316, 170] width 633 height 340
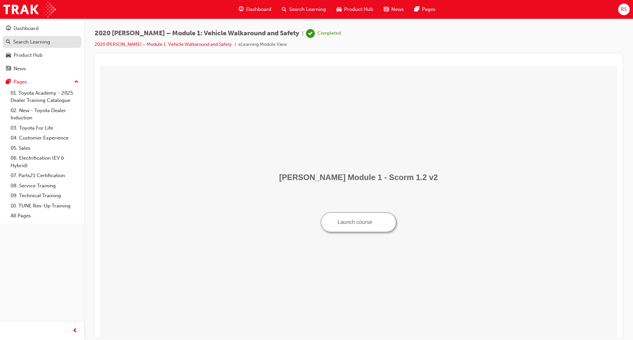
click at [55, 44] on div "Search Learning" at bounding box center [42, 42] width 72 height 8
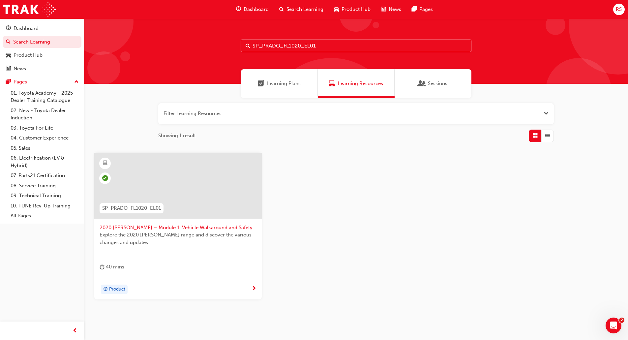
drag, startPoint x: 325, startPoint y: 47, endPoint x: 238, endPoint y: 40, distance: 86.7
click at [238, 40] on div "SP_PRADO_FL1020_EL01" at bounding box center [356, 50] width 544 height 65
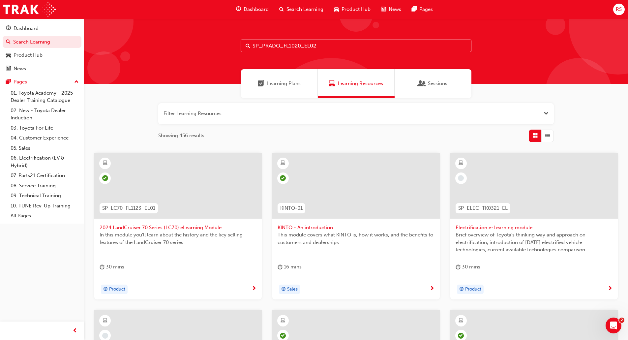
type input "SP_PRADO_FL1020_EL02"
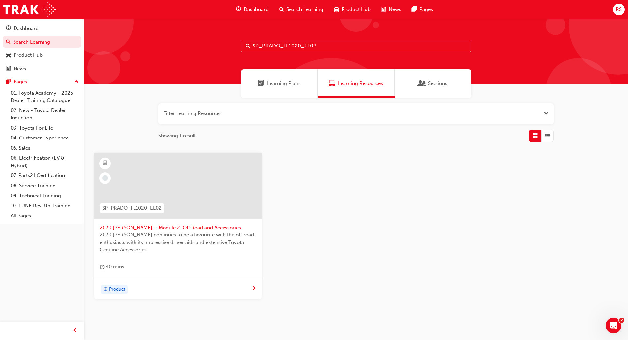
click at [185, 226] on span "2020 Prado – Module 2: Off Road and Accessories" at bounding box center [178, 228] width 157 height 8
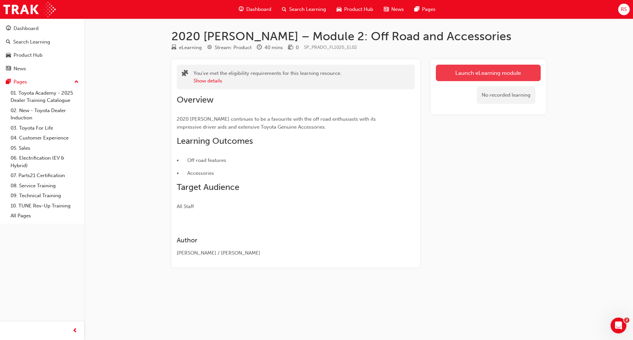
click at [525, 73] on link "Launch eLearning module" at bounding box center [488, 73] width 105 height 16
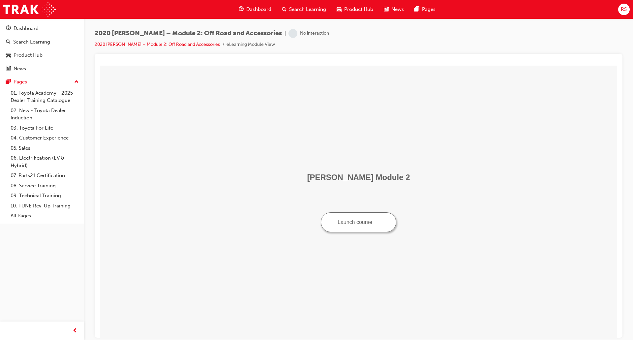
click at [367, 223] on button "Launch course" at bounding box center [358, 222] width 75 height 20
click at [40, 45] on div "Search Learning" at bounding box center [31, 42] width 37 height 8
